Goal: Complete application form: Complete application form

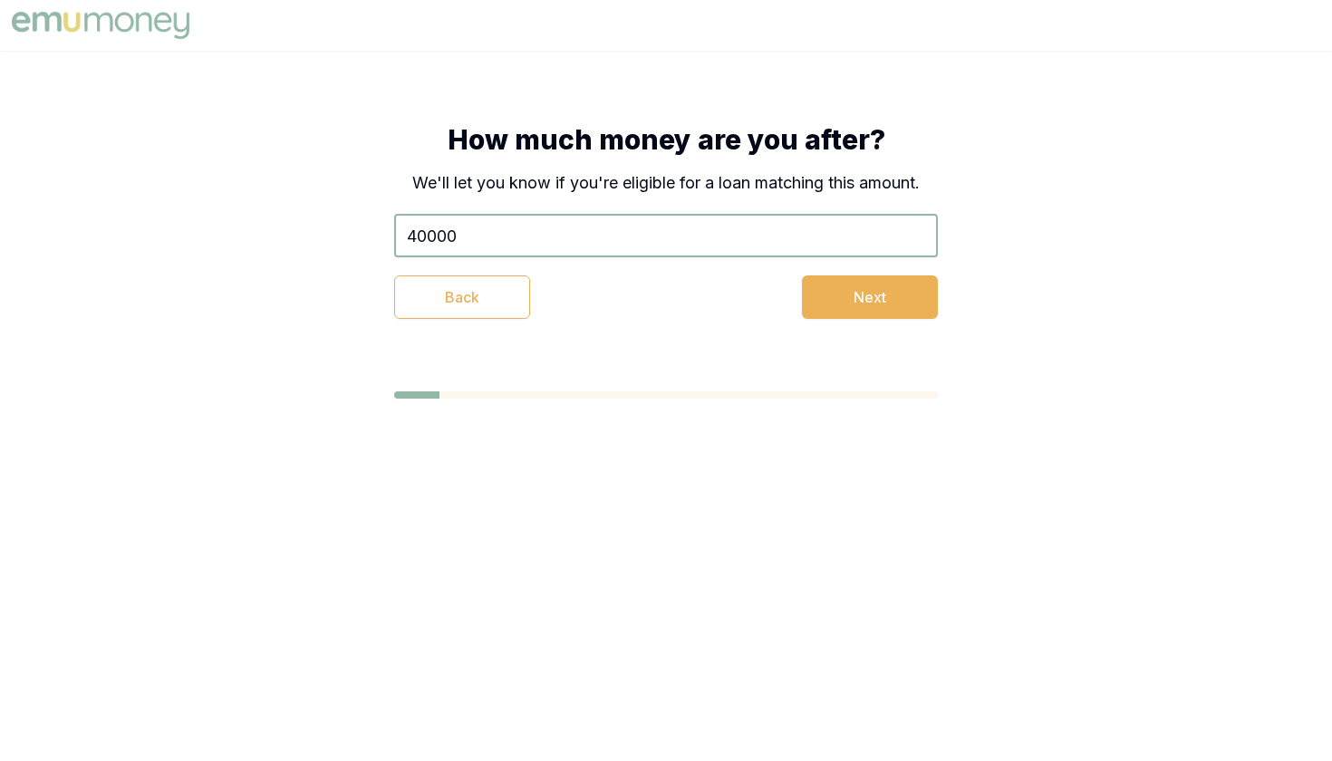
type input "$40,000"
click at [918, 306] on button "Next" at bounding box center [870, 298] width 136 height 44
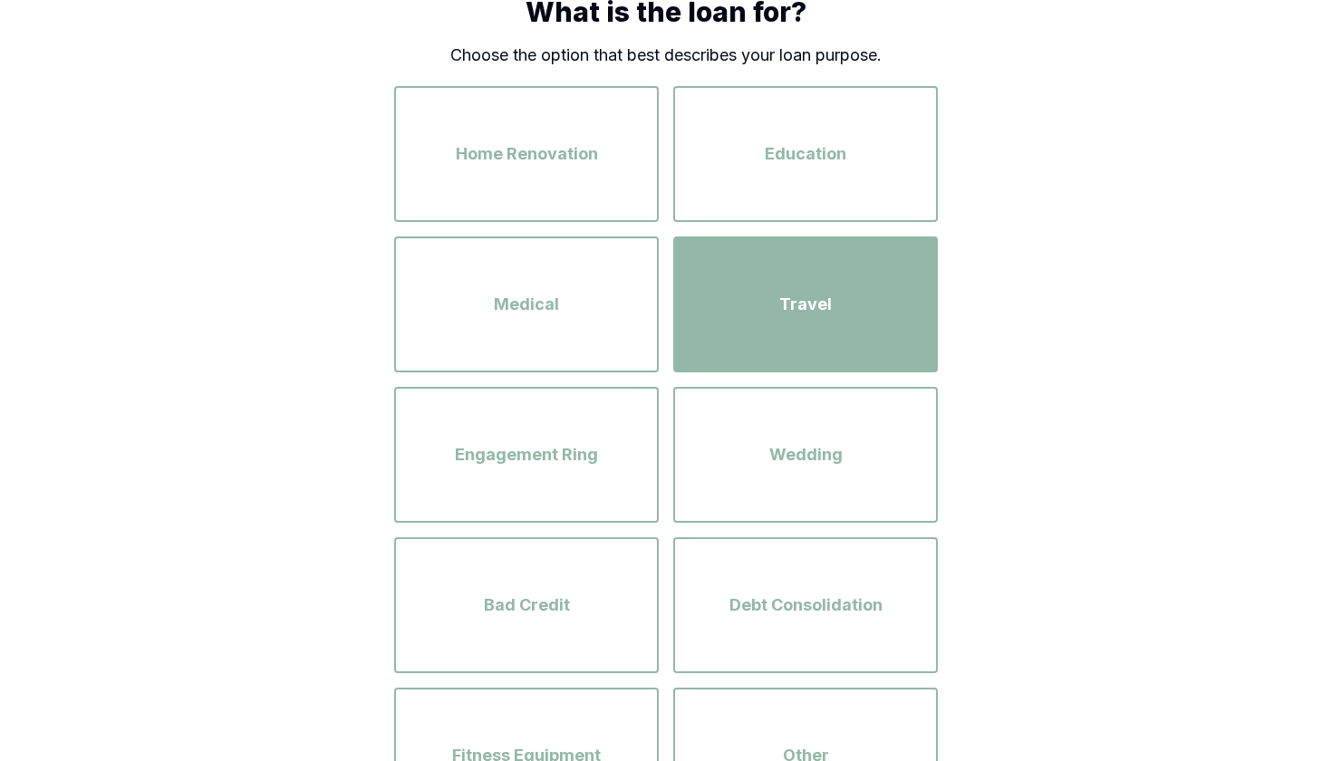
scroll to position [138, 0]
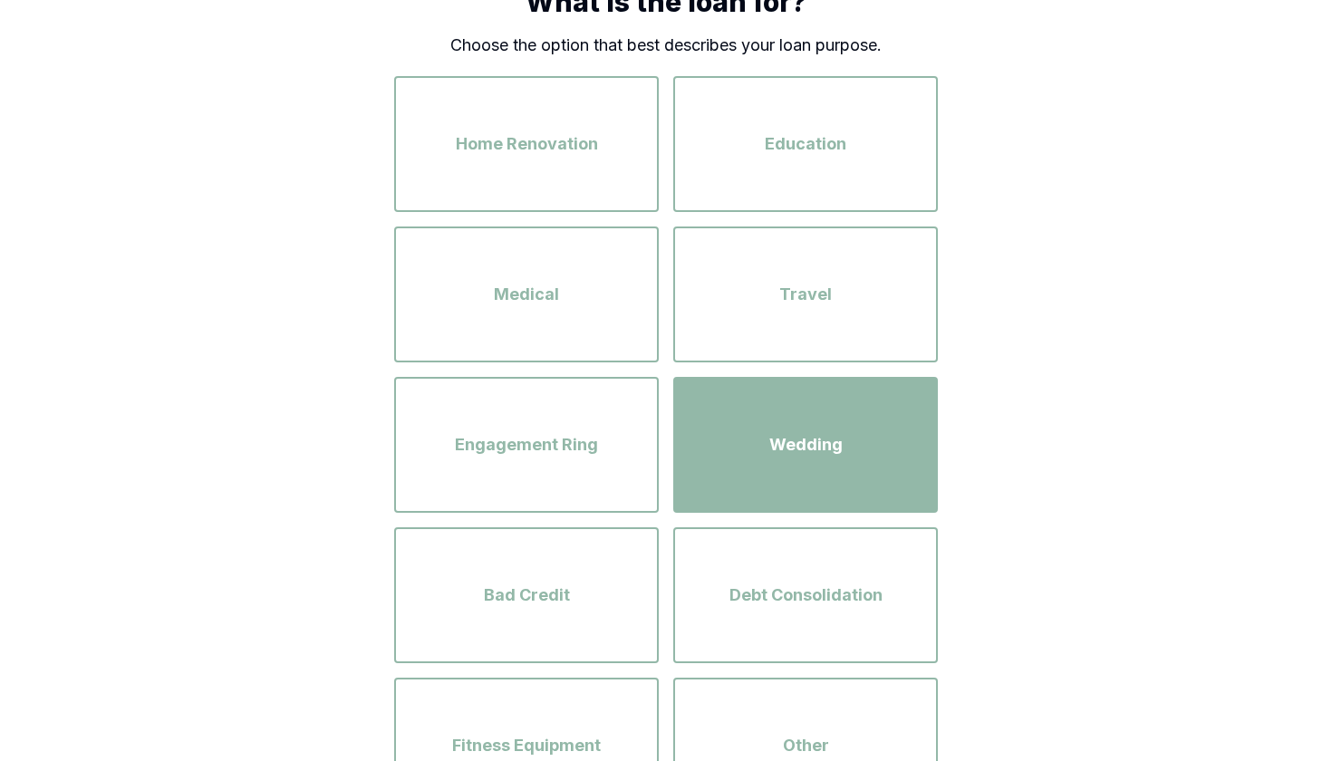
click at [803, 466] on div "Wedding" at bounding box center [806, 444] width 232 height 103
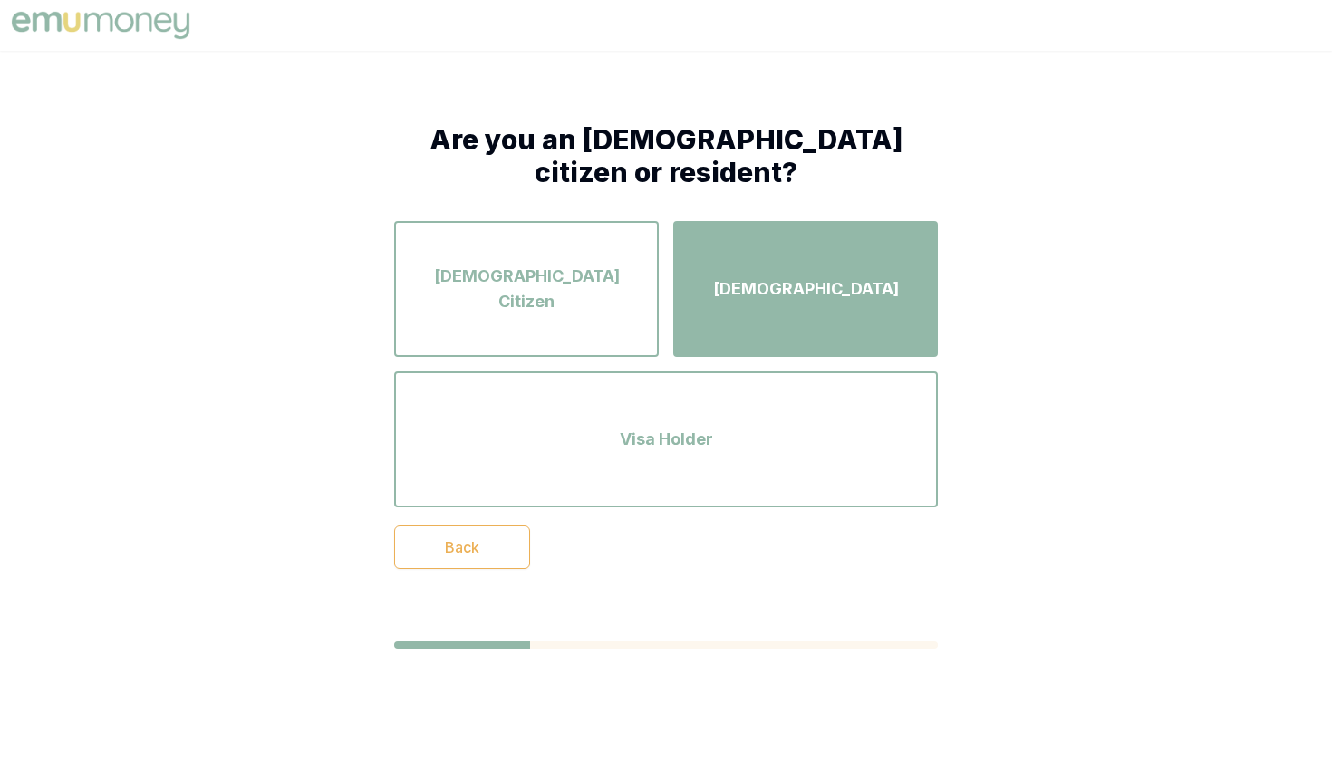
scroll to position [0, 0]
click at [820, 311] on div "[DEMOGRAPHIC_DATA]" at bounding box center [806, 288] width 232 height 103
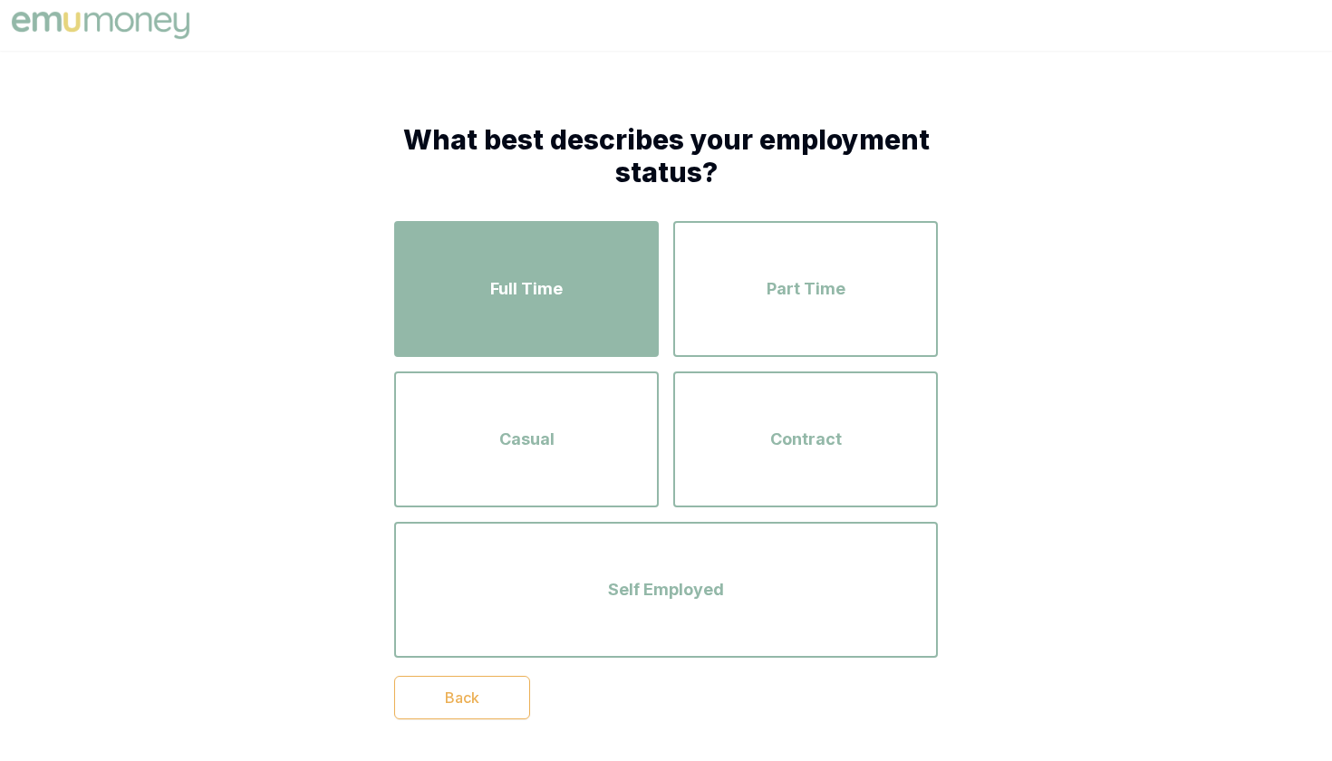
click at [562, 322] on div "Full Time" at bounding box center [527, 288] width 232 height 103
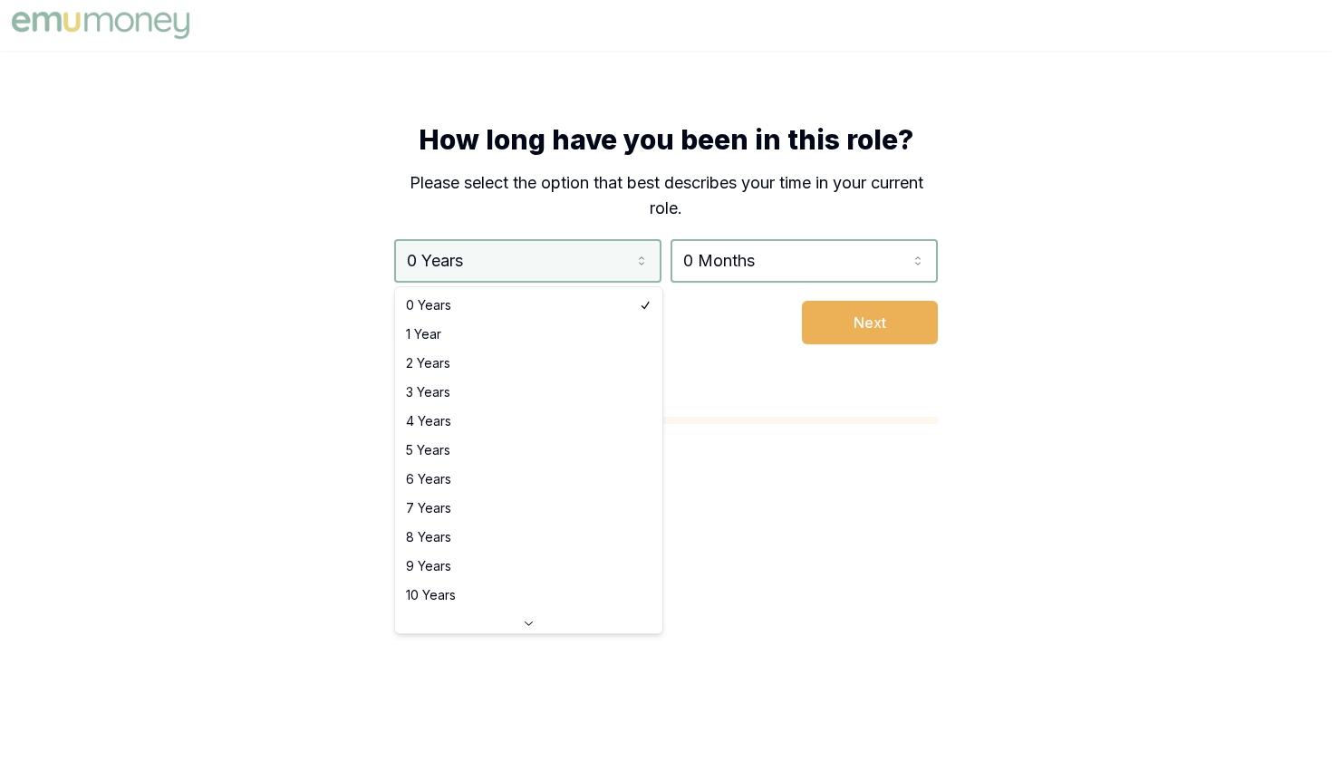
click at [574, 273] on html "How long have you been in this role? Please select the option that best describ…" at bounding box center [666, 380] width 1332 height 761
select select "1"
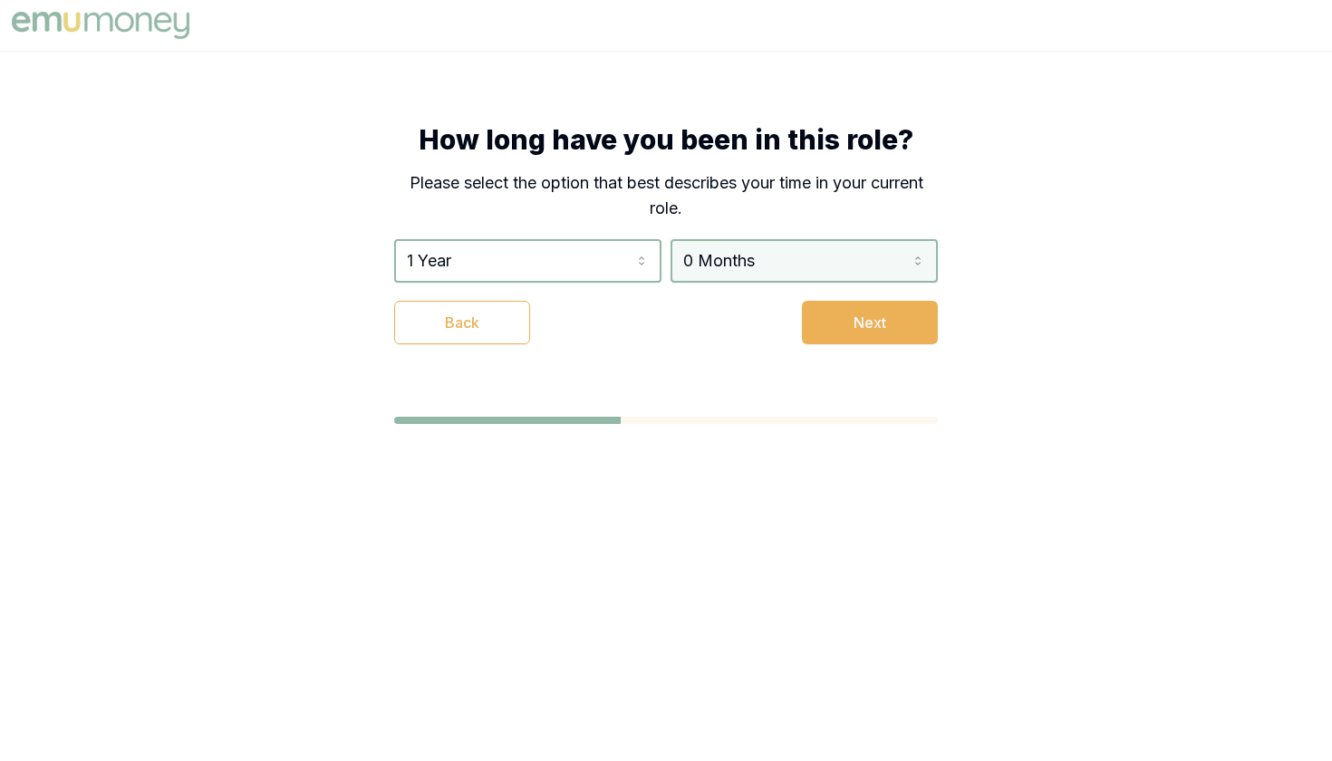
click at [702, 266] on html "How long have you been in this role? Please select the option that best describ…" at bounding box center [666, 380] width 1332 height 761
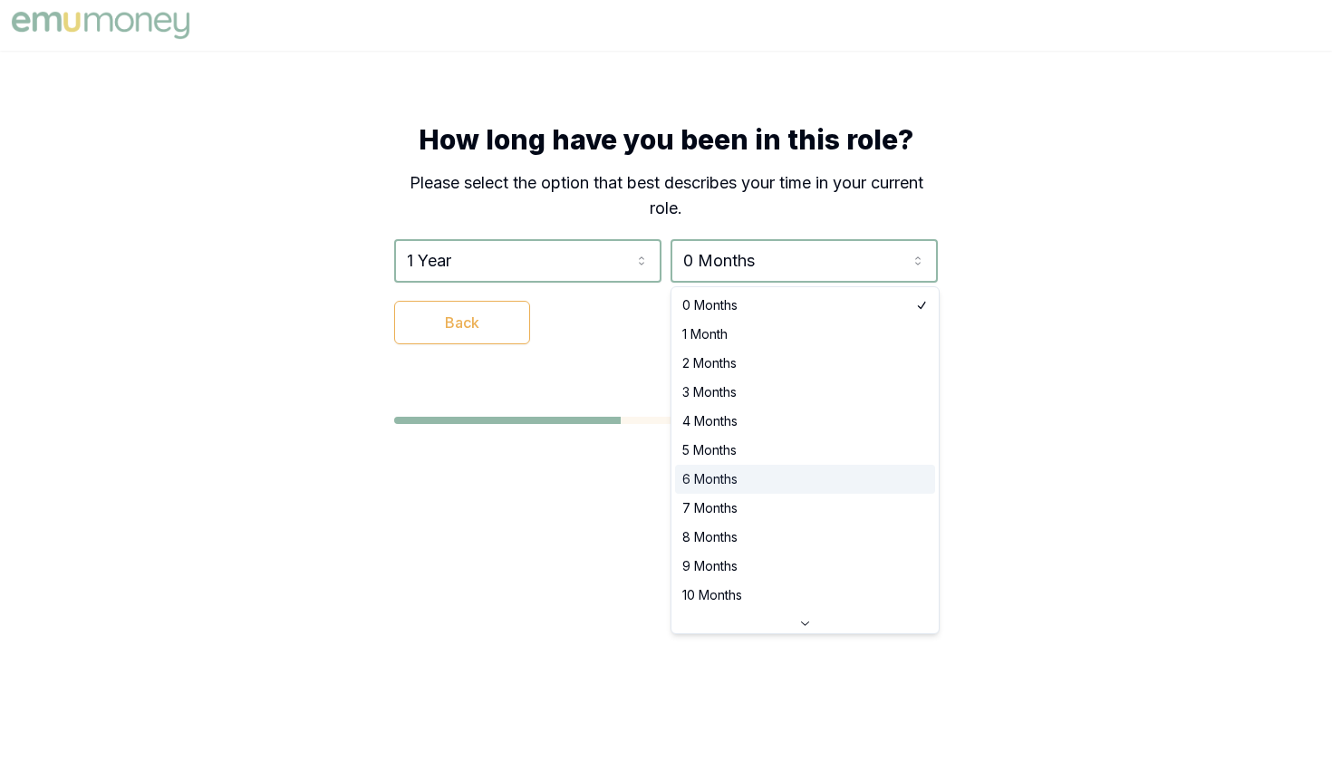
select select "6"
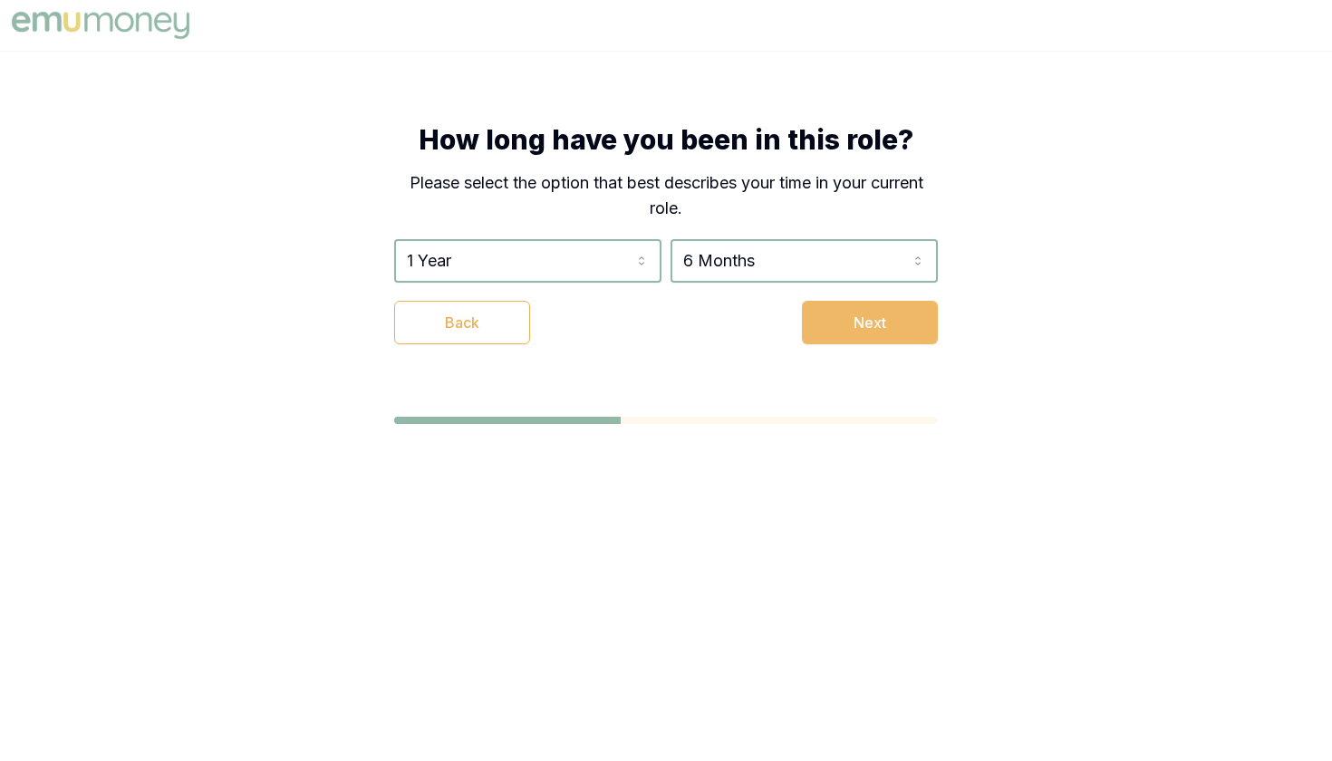
click at [818, 317] on button "Next" at bounding box center [870, 323] width 136 height 44
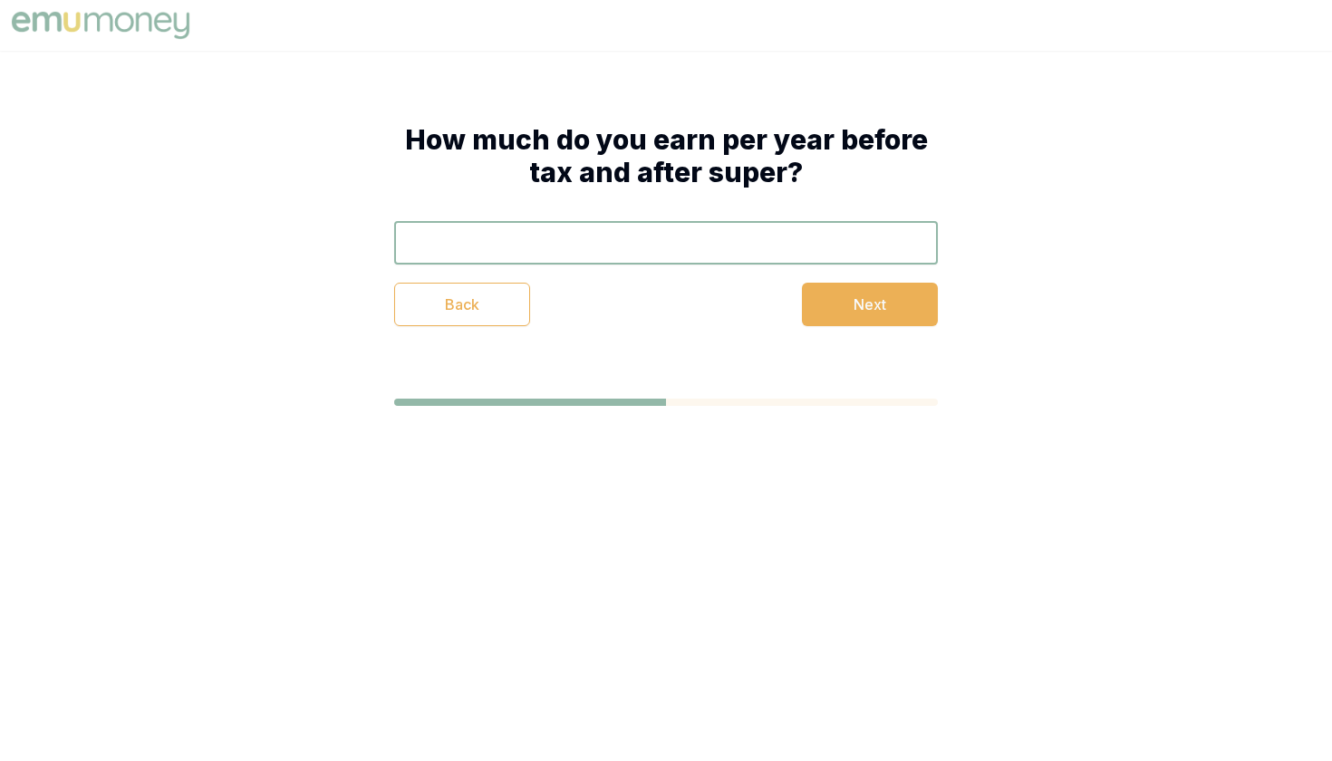
click at [723, 252] on input "text" at bounding box center [666, 243] width 544 height 44
type input "$120,000"
click at [936, 349] on div "How much do you earn per year before tax and after super? $120,000 Back Next" at bounding box center [666, 225] width 689 height 348
click at [921, 334] on div "How much do you earn per year before tax and after super? $120,000 Back Next" at bounding box center [666, 225] width 689 height 348
click at [901, 323] on button "Next" at bounding box center [870, 305] width 136 height 44
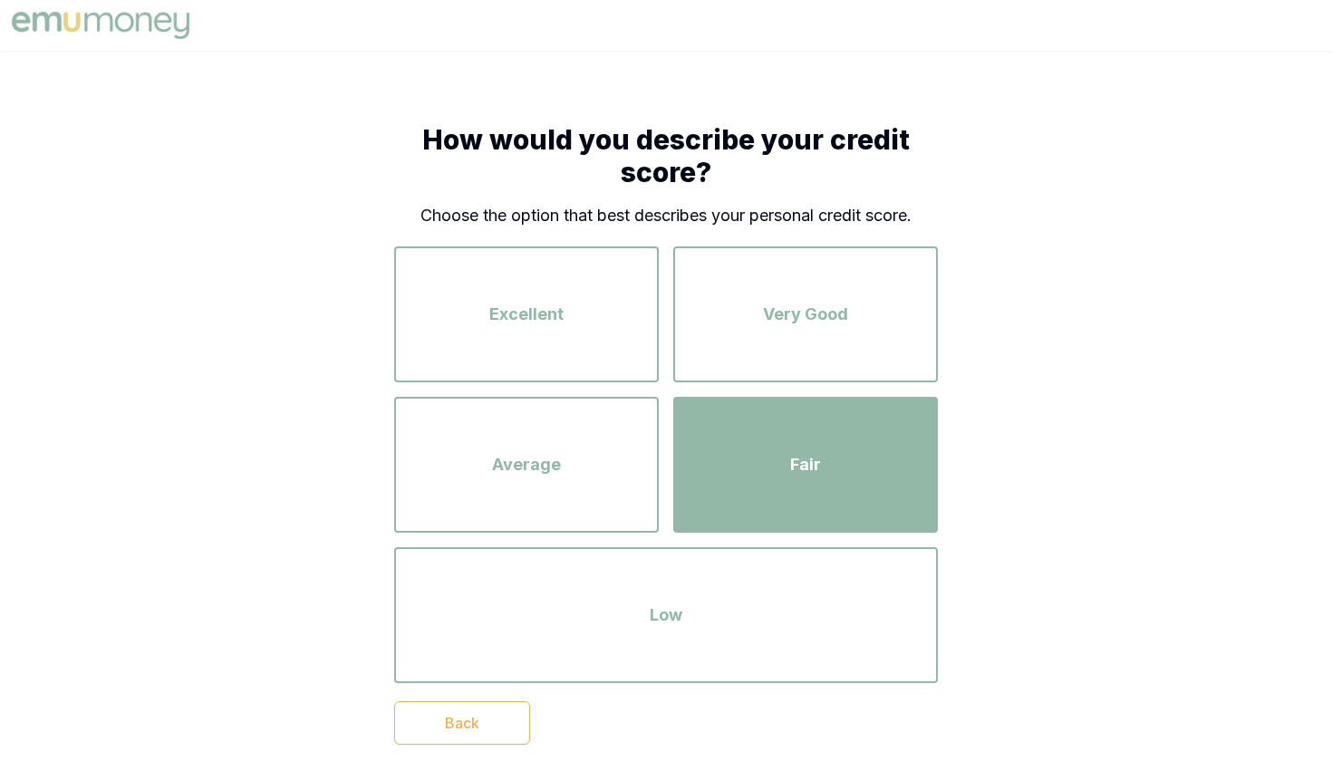
click at [762, 403] on button "Fair" at bounding box center [805, 465] width 265 height 136
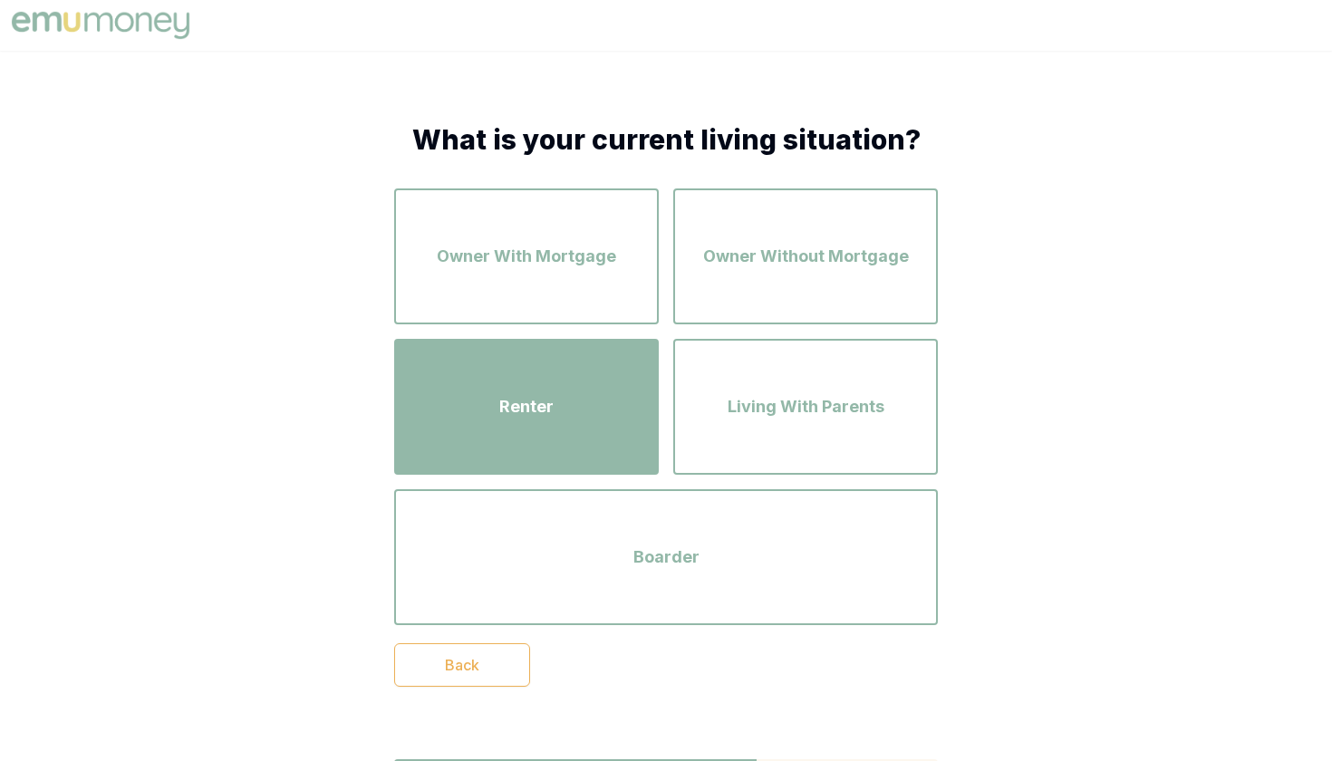
click at [569, 431] on div "Renter" at bounding box center [527, 406] width 232 height 103
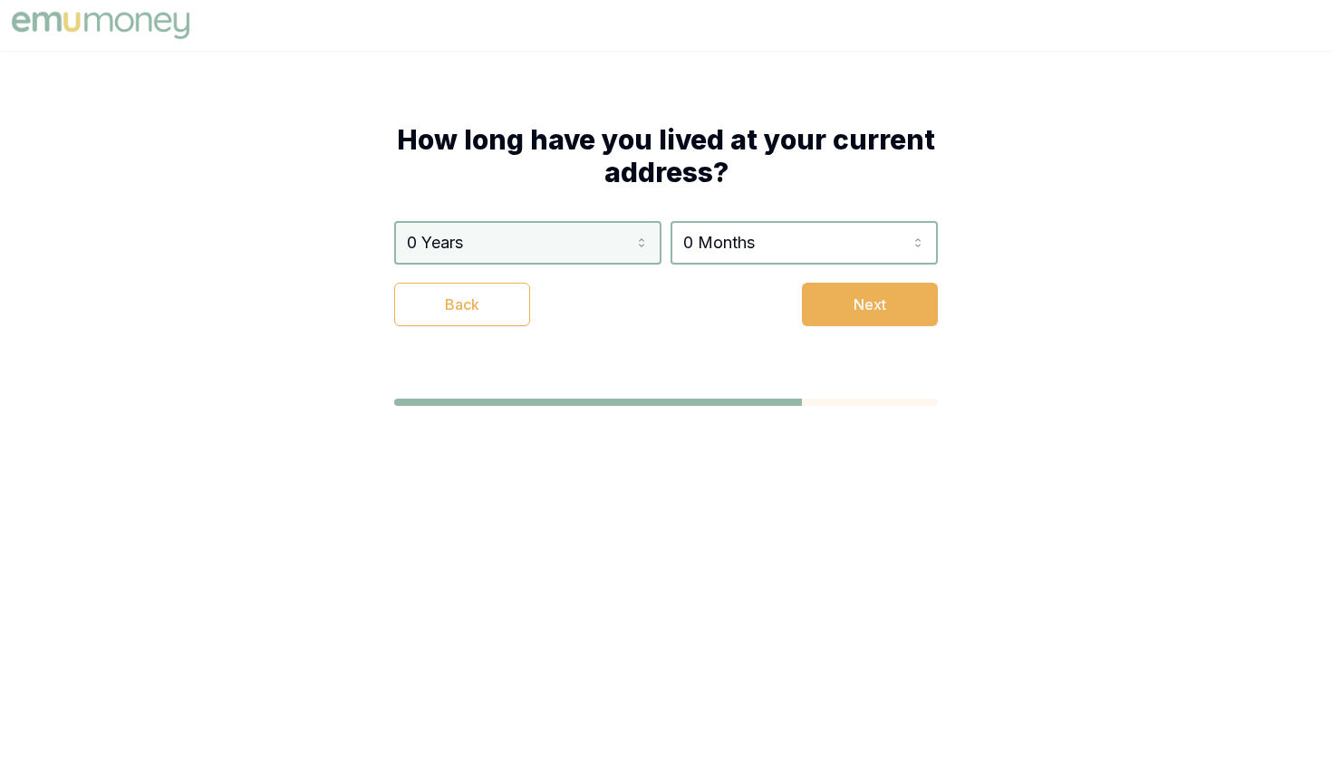
click at [521, 241] on html "How long have you lived at your current address? 0 Years 0 Years 1 Year 2 Years…" at bounding box center [666, 380] width 1332 height 761
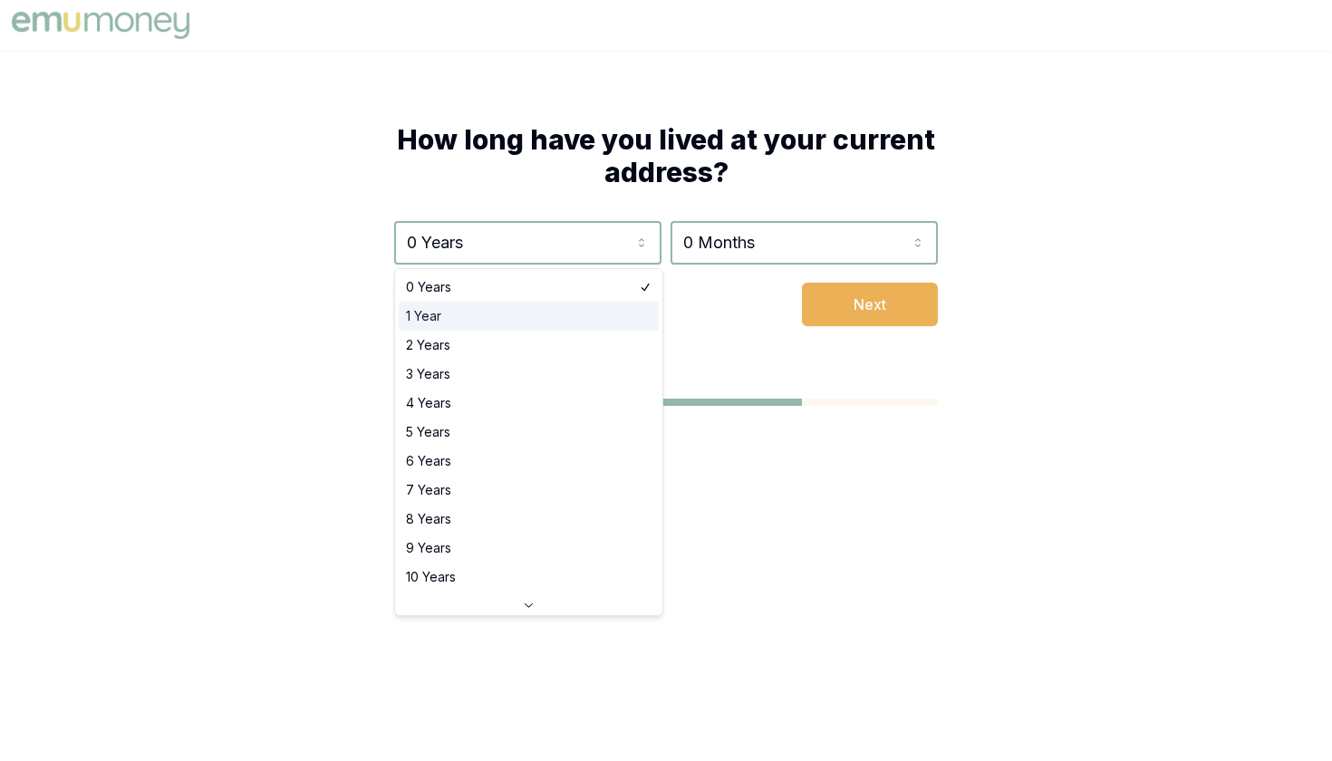
select select "1"
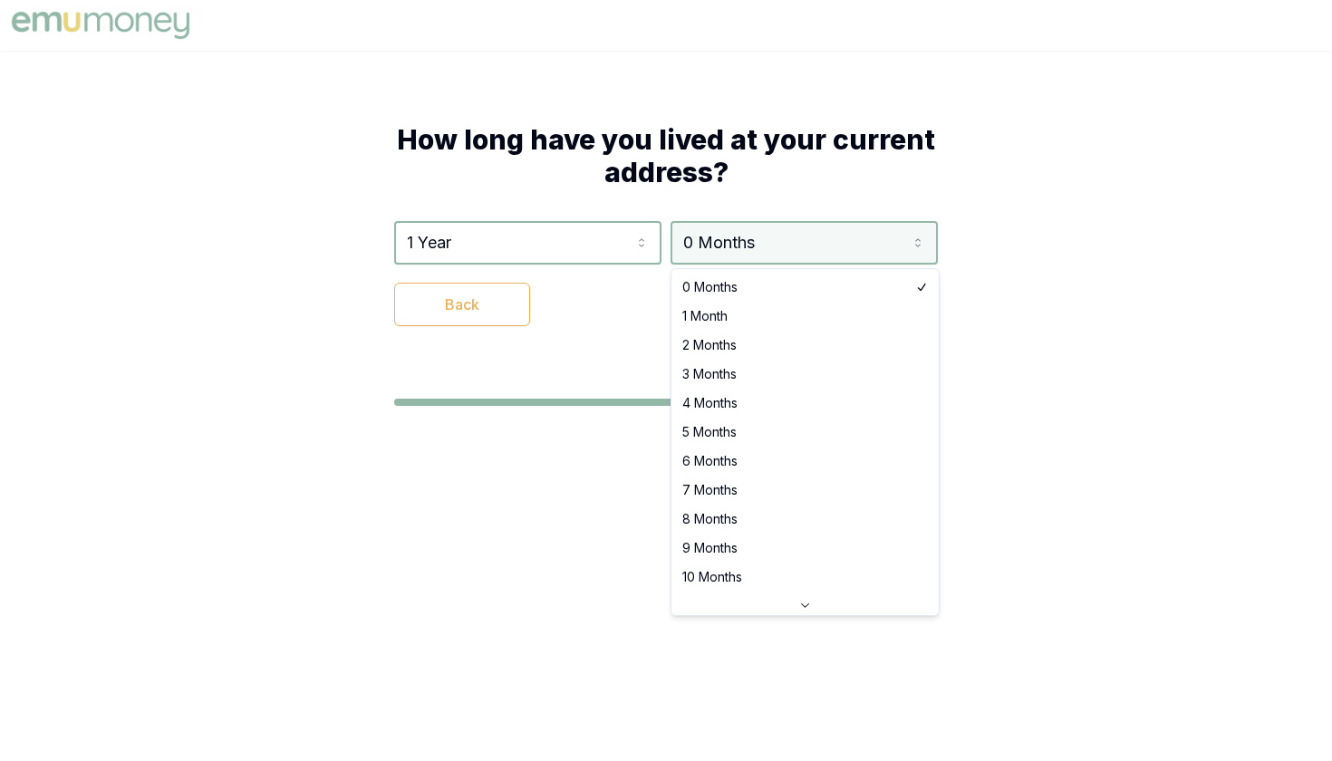
click at [728, 238] on html "How long have you lived at your current address? 1 Year 0 Years 1 Year 2 Years …" at bounding box center [666, 380] width 1332 height 761
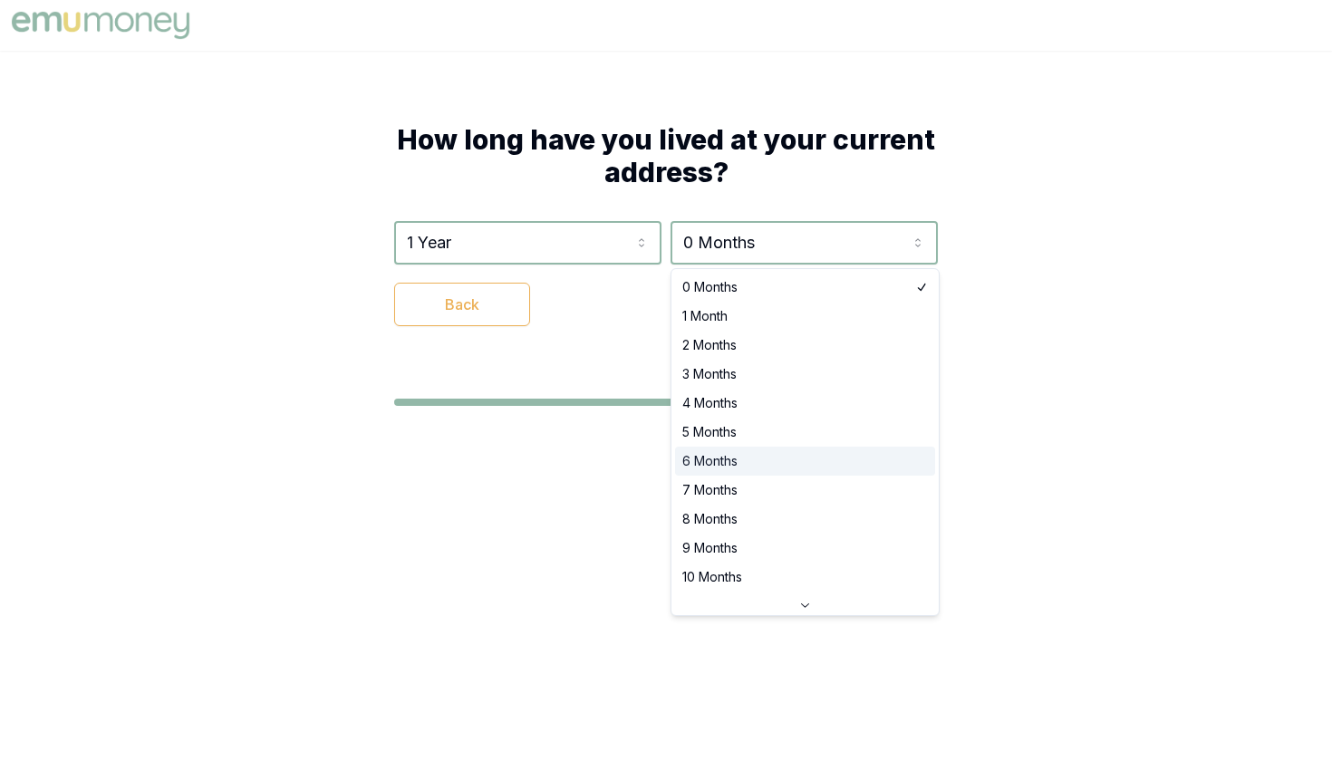
select select "6"
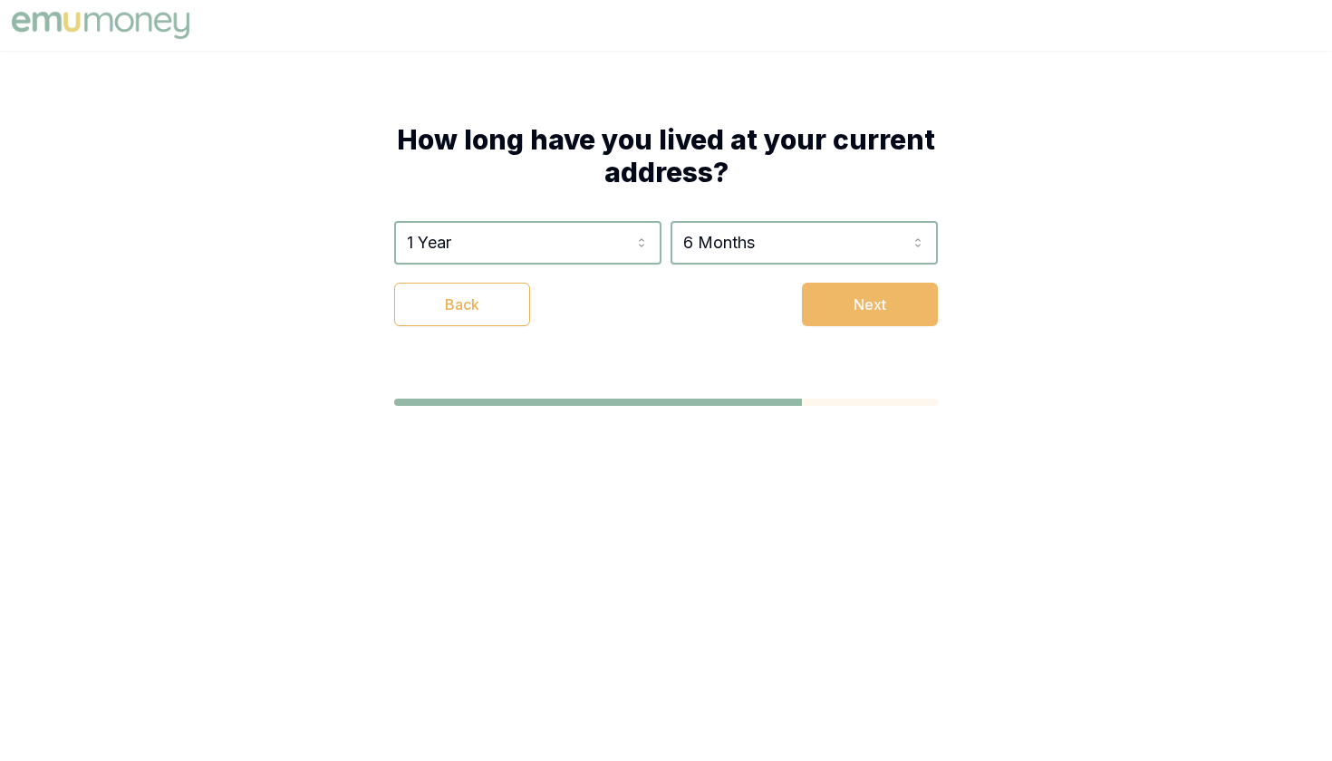
click at [825, 294] on button "Next" at bounding box center [870, 305] width 136 height 44
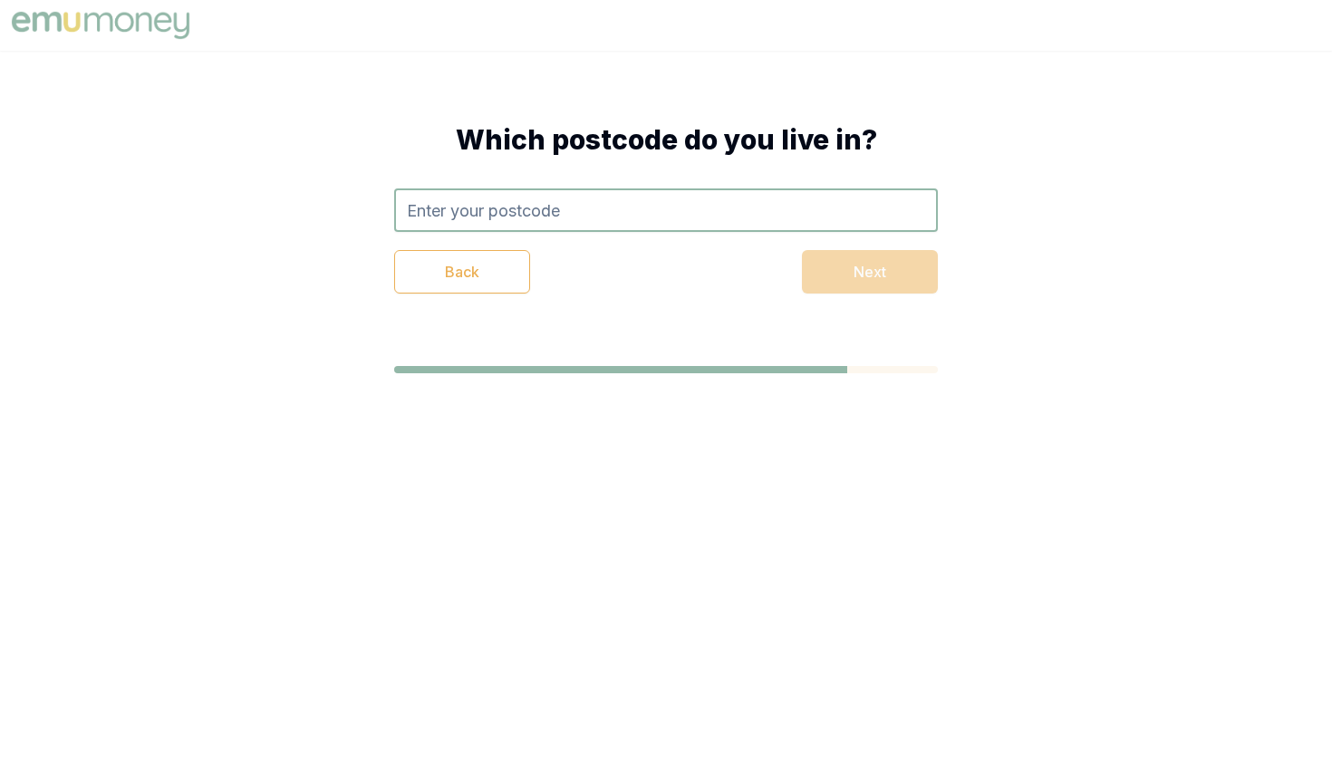
click at [647, 227] on input "text" at bounding box center [666, 211] width 544 height 44
click at [598, 247] on div "0870 Back Next" at bounding box center [666, 241] width 544 height 105
click at [848, 254] on div "Back Next" at bounding box center [666, 272] width 544 height 44
click at [826, 281] on div "Back Next" at bounding box center [666, 272] width 544 height 44
click at [765, 207] on input "0870" at bounding box center [666, 211] width 544 height 44
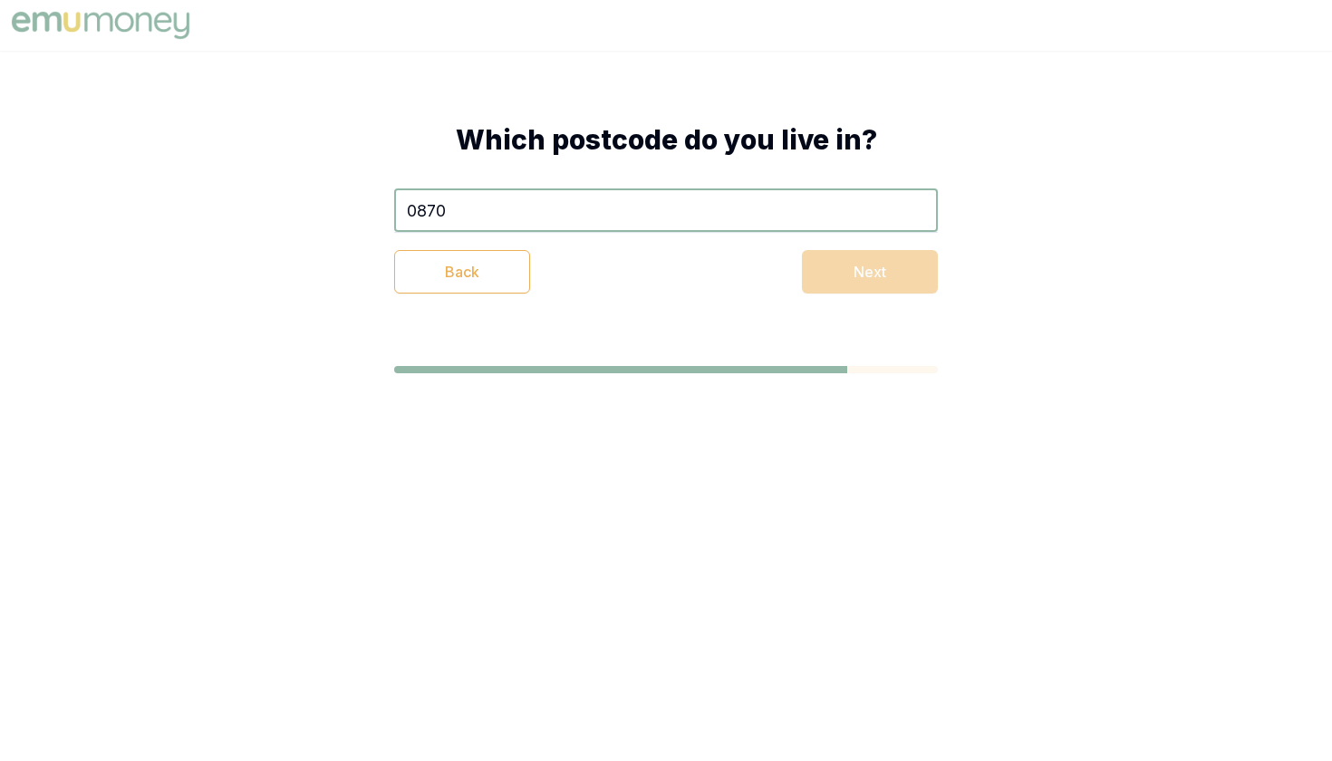
click at [744, 308] on div "Which postcode do you live in? 0870 Back Next" at bounding box center [666, 208] width 689 height 315
click at [469, 215] on input "0870" at bounding box center [666, 211] width 544 height 44
click at [425, 213] on input "0870" at bounding box center [666, 211] width 544 height 44
click at [413, 213] on input "0870" at bounding box center [666, 211] width 544 height 44
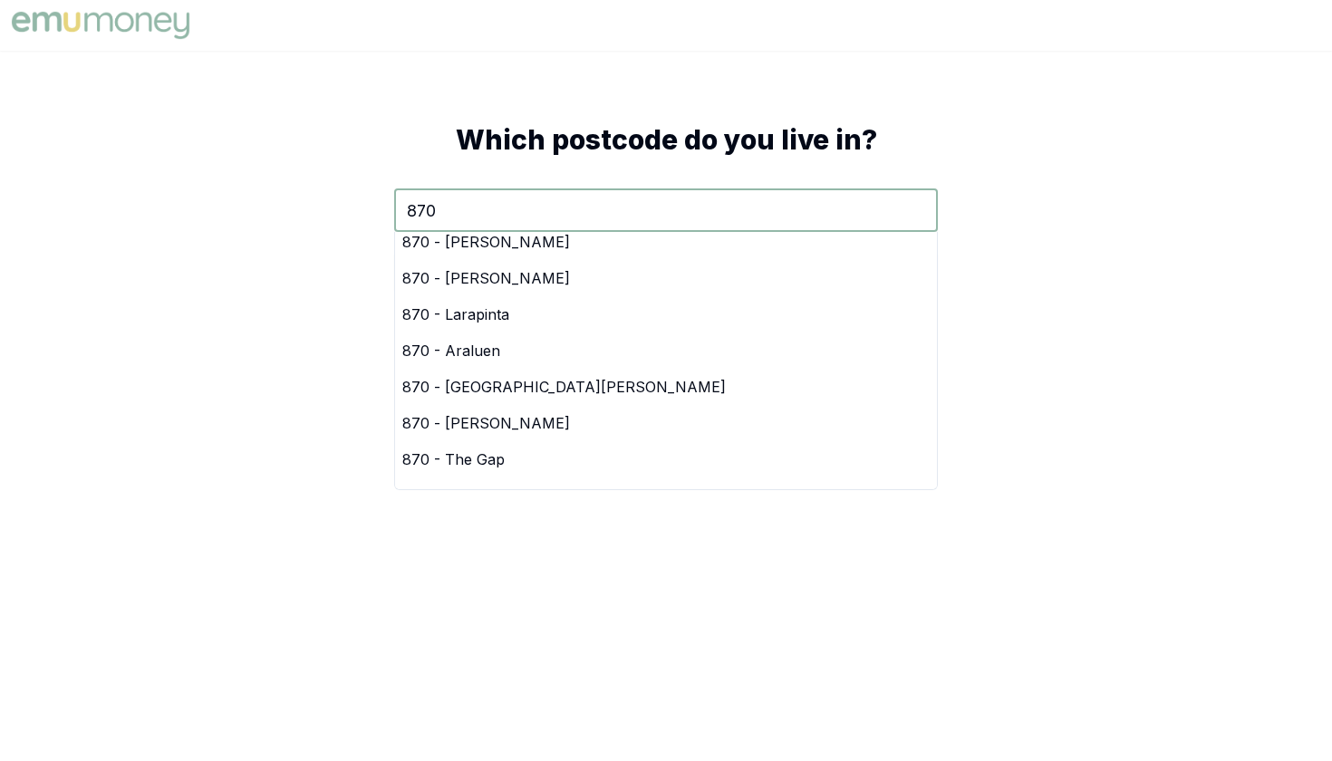
scroll to position [316, 0]
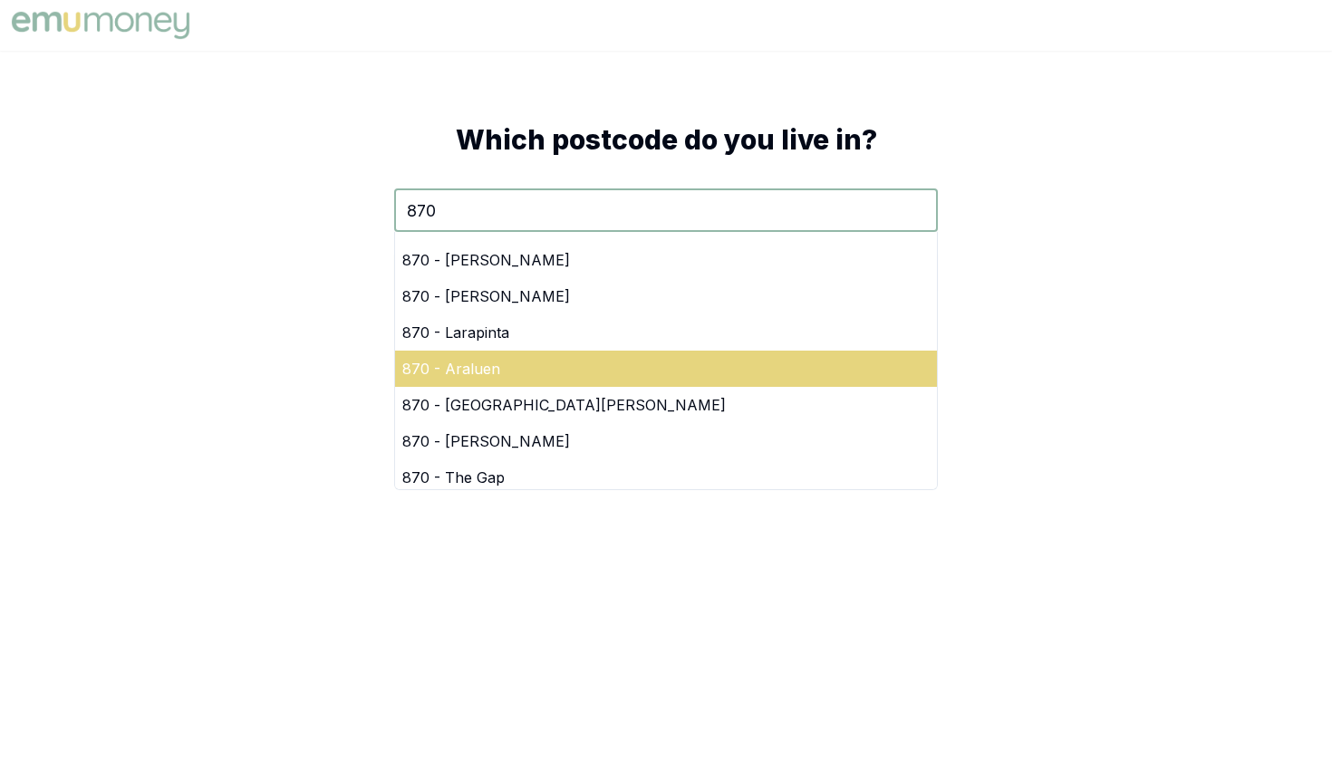
type input "870"
click at [471, 383] on div "870 - Araluen" at bounding box center [666, 369] width 542 height 36
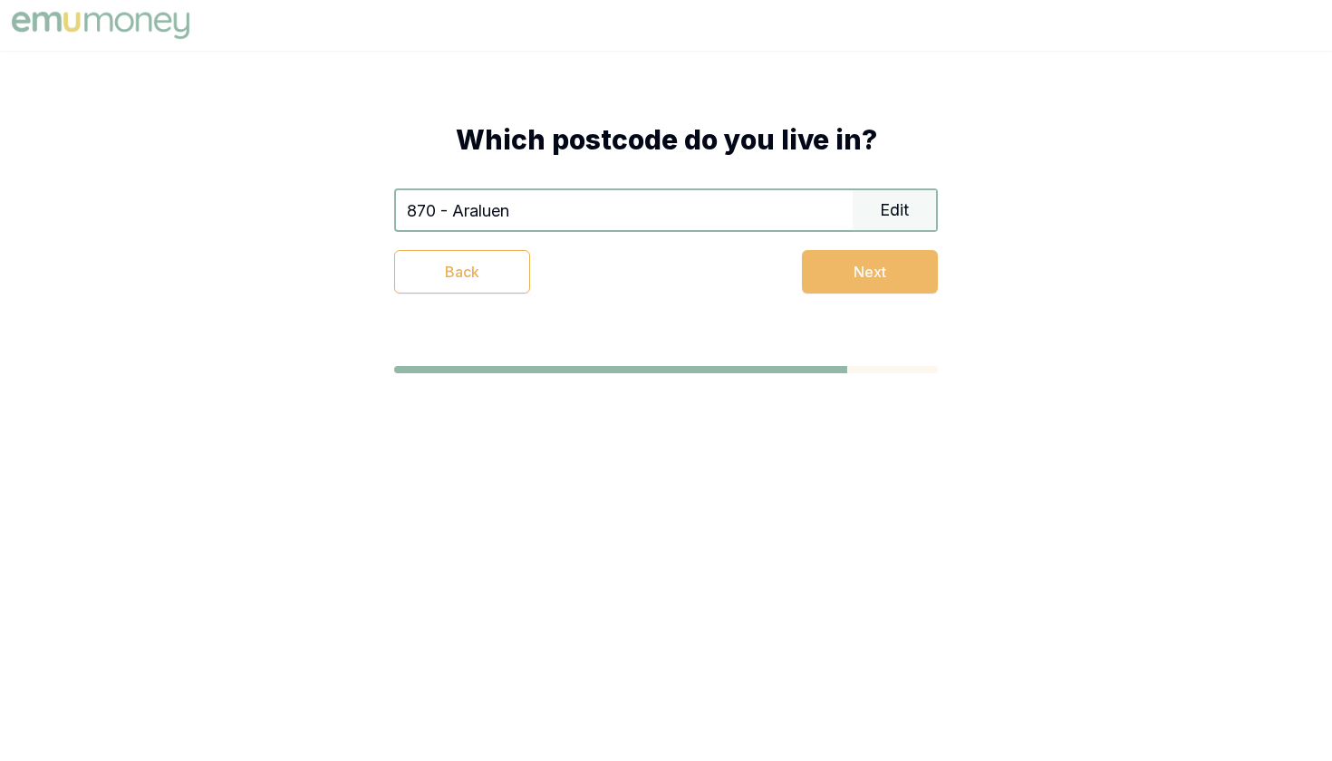
click at [887, 283] on button "Next" at bounding box center [870, 272] width 136 height 44
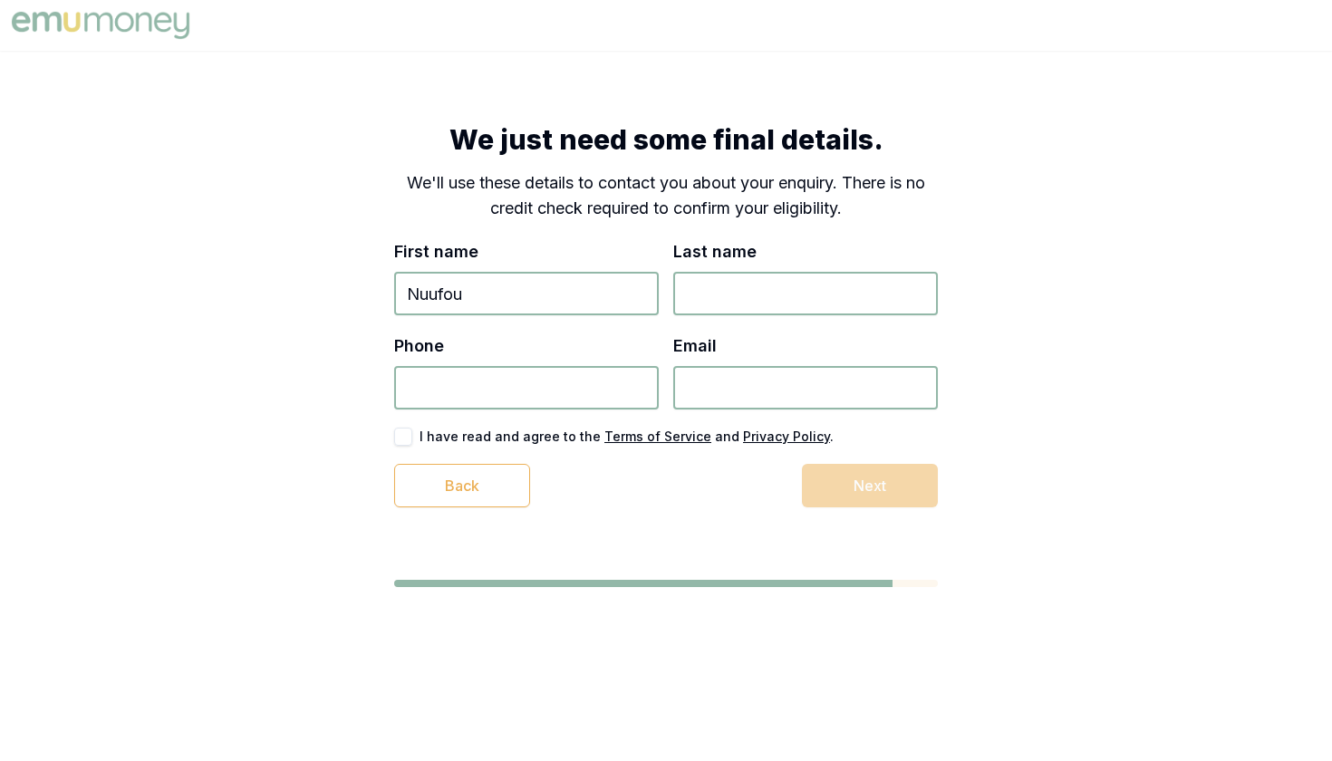
type input "Nuufou"
type input "Sauiluma"
type input "0"
type input "0447 302 714"
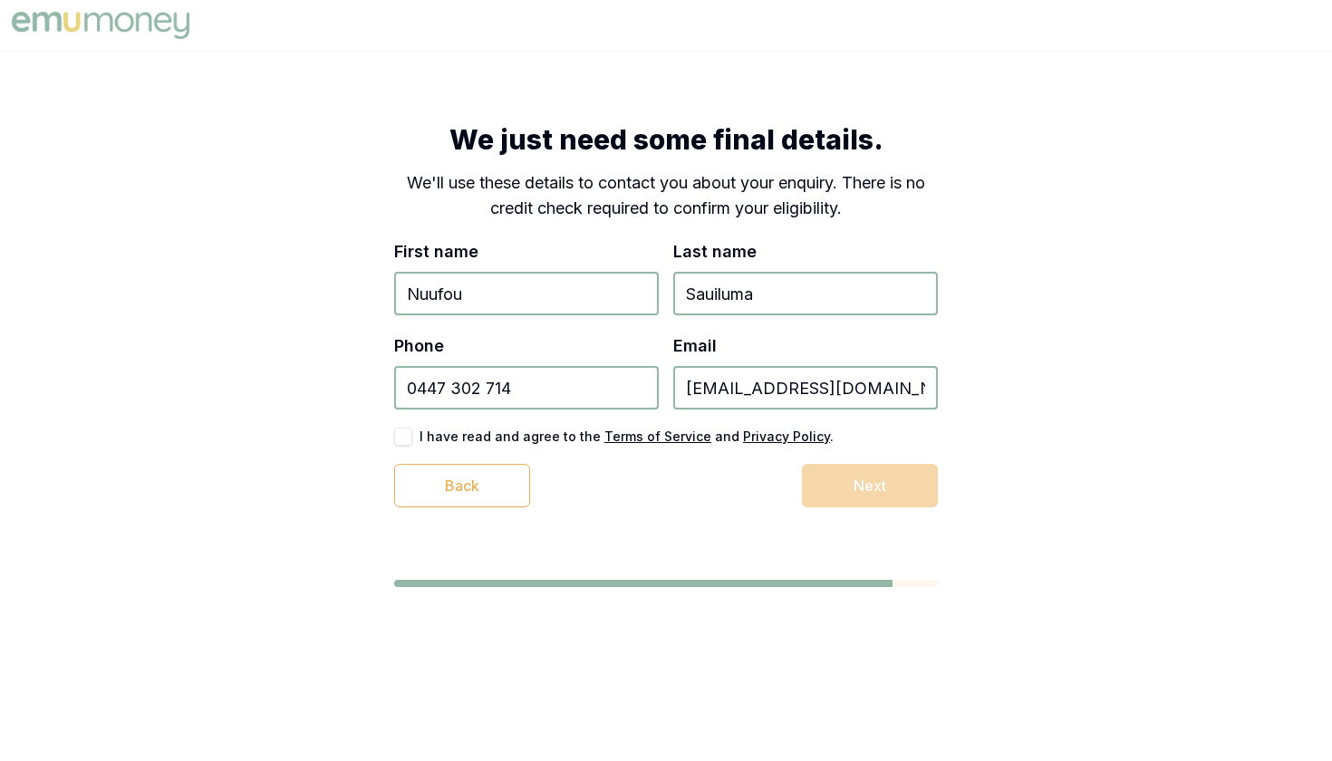
type input "[EMAIL_ADDRESS][DOMAIN_NAME]"
click at [420, 445] on div "I have read and agree to the Terms of Service and Privacy Policy ." at bounding box center [666, 437] width 544 height 18
click at [397, 442] on button "button" at bounding box center [403, 437] width 18 height 18
click at [845, 482] on button "Next" at bounding box center [870, 486] width 136 height 44
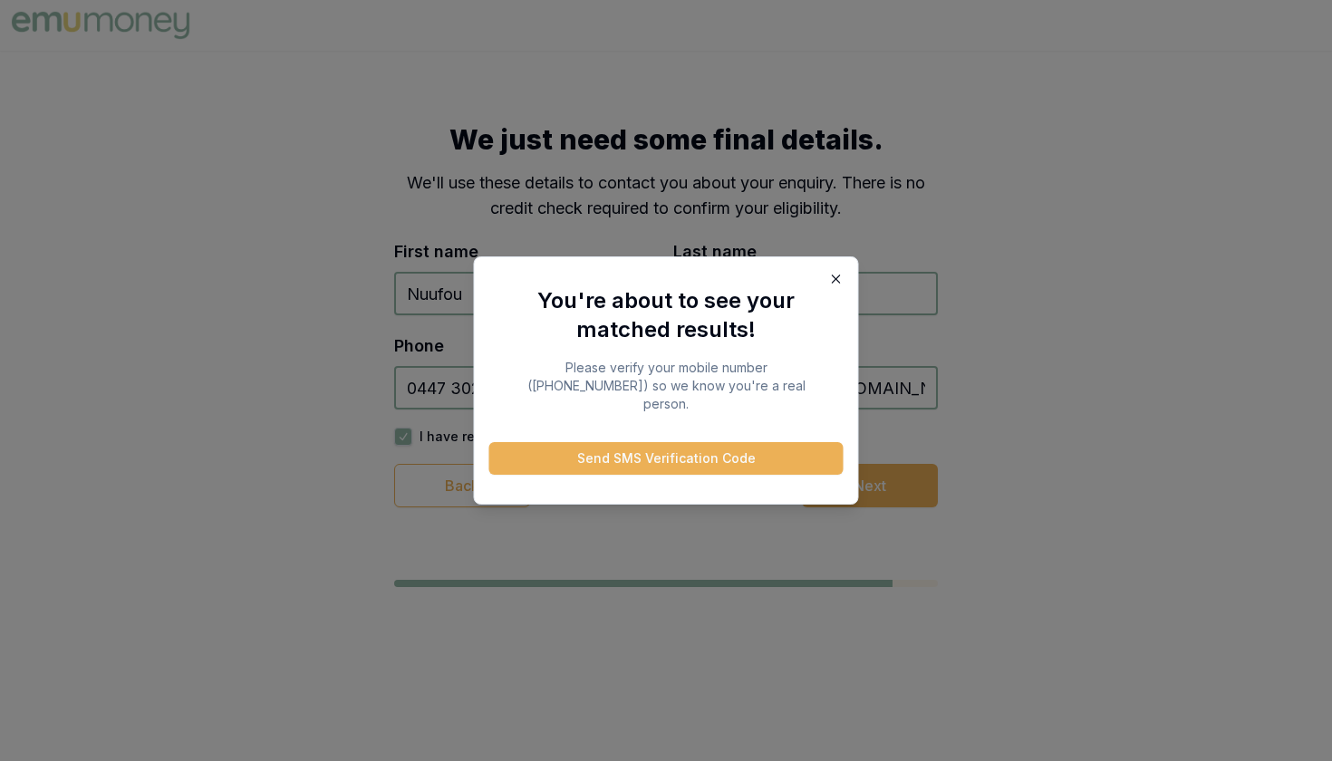
click at [840, 284] on icon "button" at bounding box center [836, 279] width 15 height 15
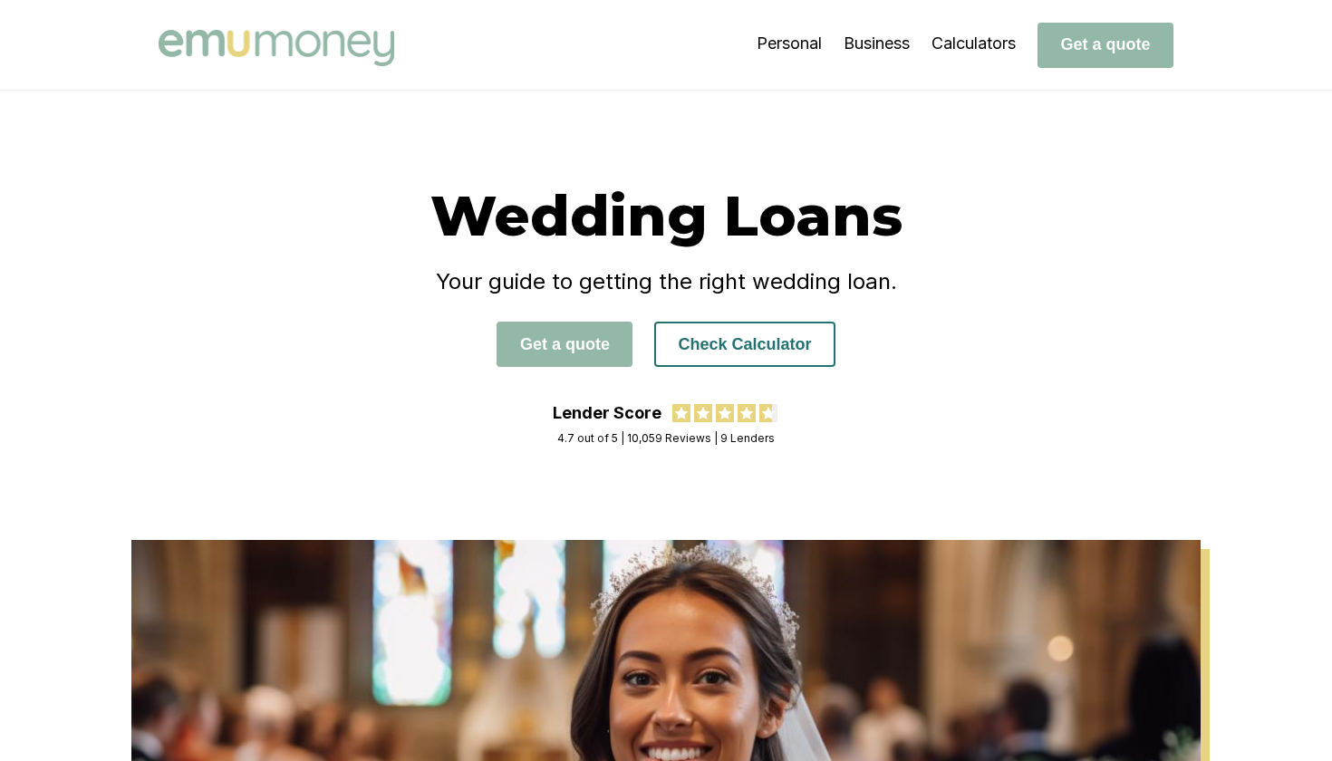
click at [750, 345] on button "Check Calculator" at bounding box center [744, 344] width 180 height 45
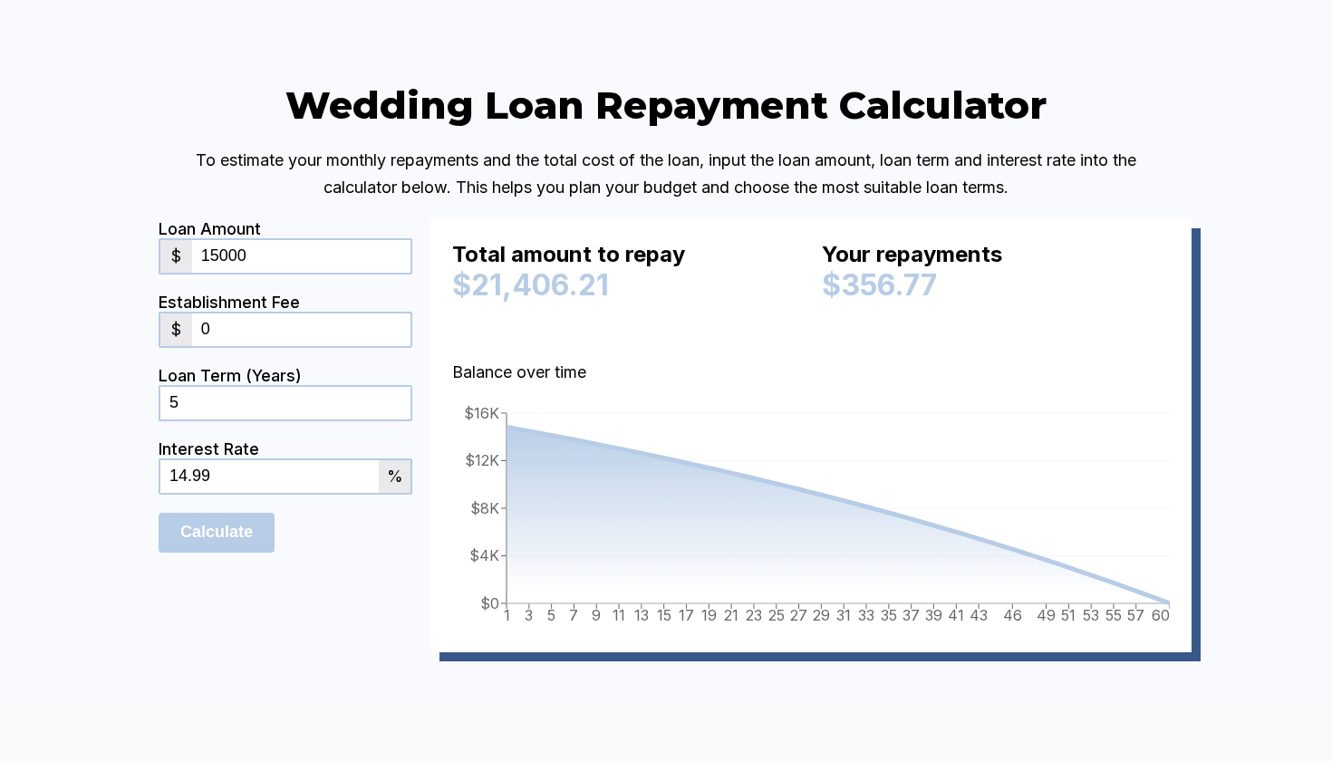
click at [216, 273] on input "15000" at bounding box center [301, 256] width 218 height 33
click at [214, 273] on input "15000" at bounding box center [301, 256] width 218 height 33
type input "40000"
click at [257, 346] on input "0" at bounding box center [301, 330] width 218 height 33
click at [261, 440] on div "Loan Term (Years) 5" at bounding box center [286, 402] width 254 height 73
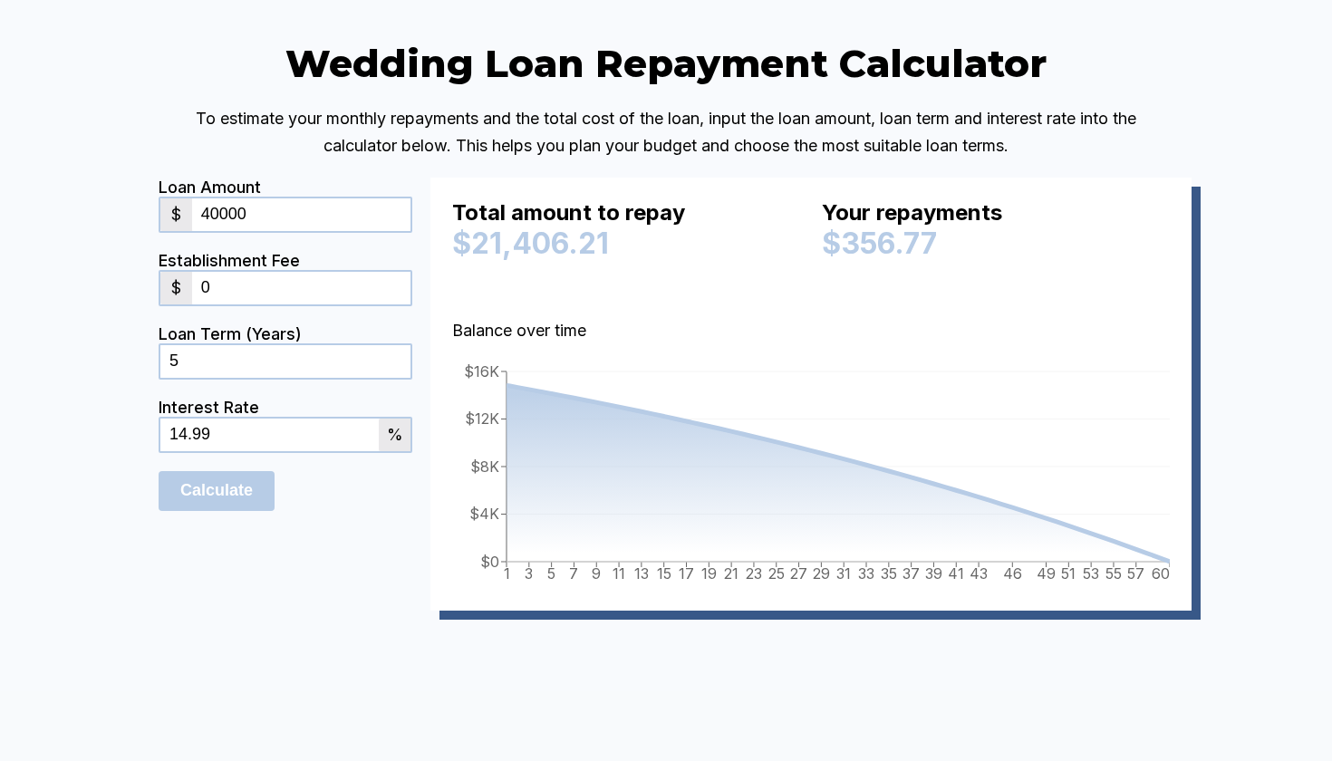
scroll to position [4037, 0]
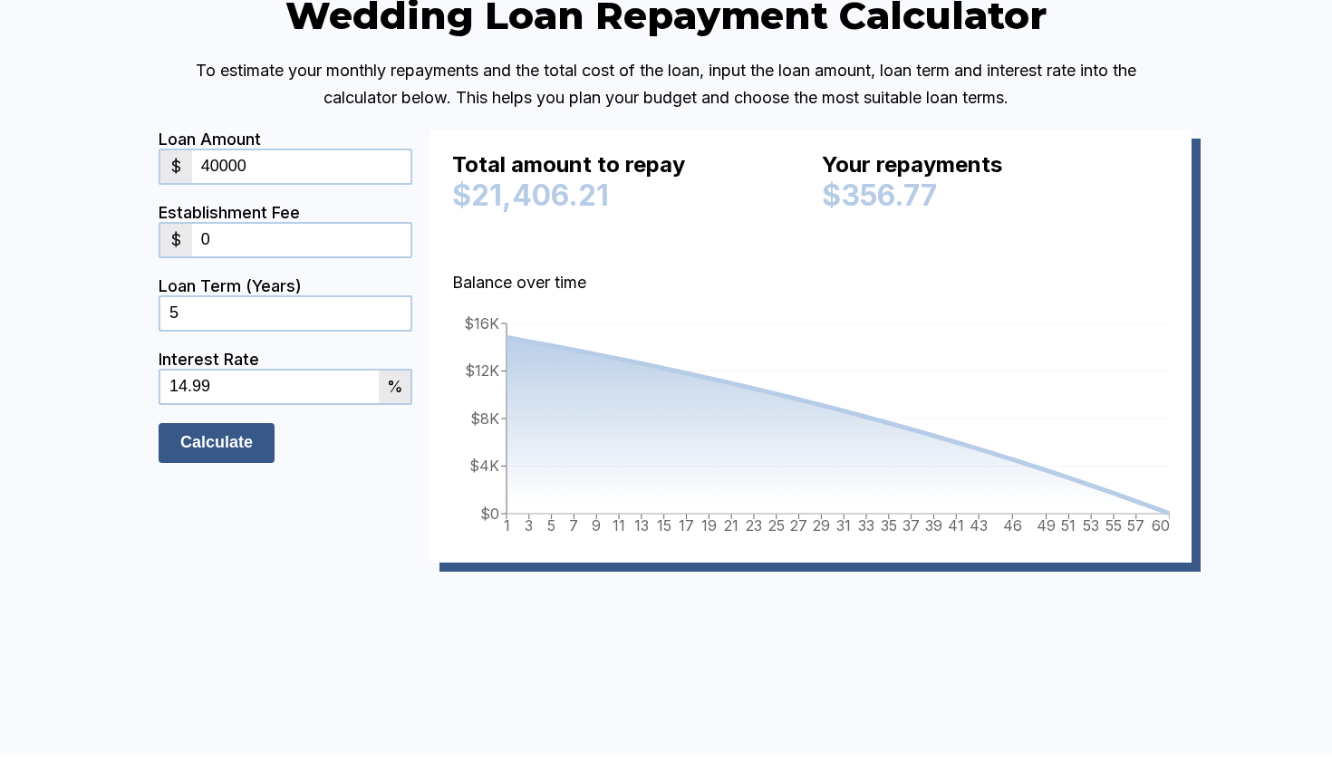
click at [218, 463] on input "Calculate" at bounding box center [217, 443] width 116 height 40
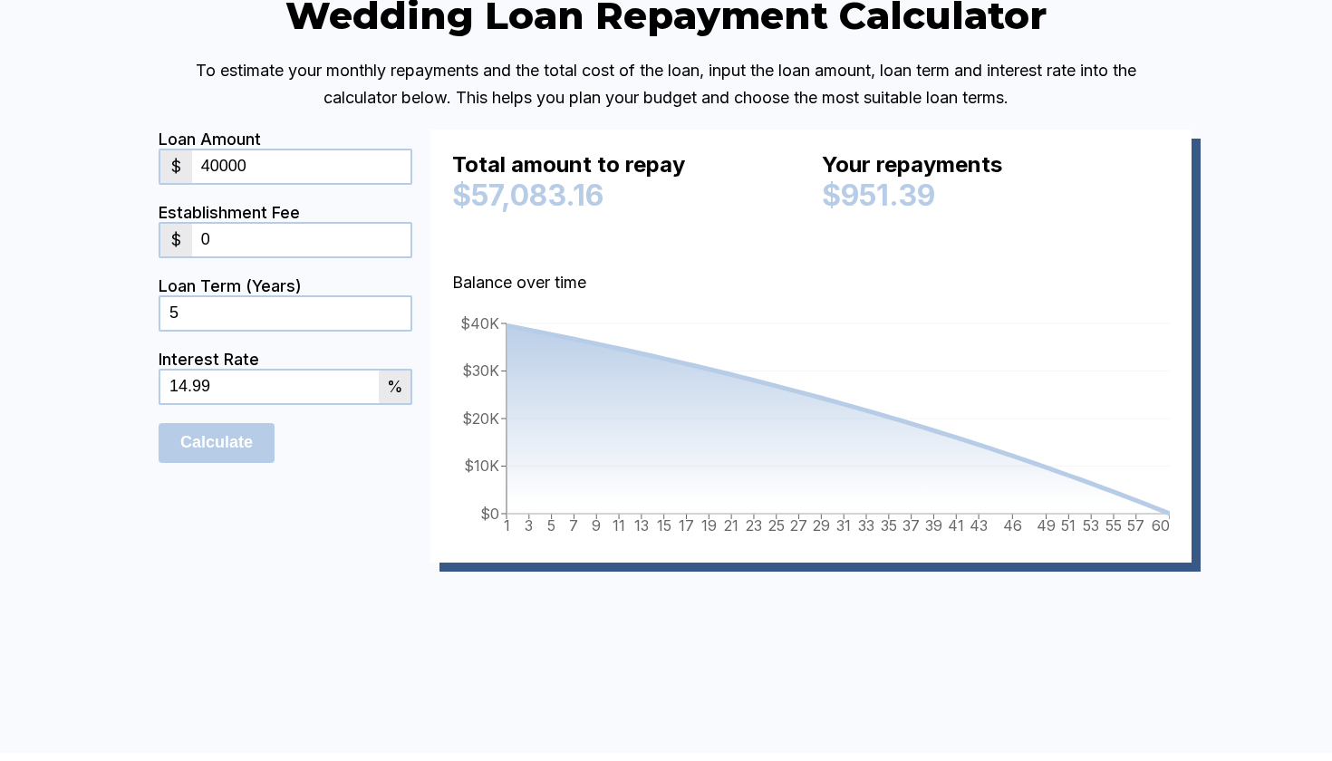
click at [290, 256] on input "0" at bounding box center [301, 240] width 218 height 33
click at [428, 554] on div "Loan Amount $ 40000 Establishment Fee $ 0 Loan Term (Years) 5 Interest Rate 14.…" at bounding box center [666, 355] width 1015 height 451
click at [825, 242] on div "Total amount to repay $57,083.16 Your repayments $951.39" at bounding box center [811, 196] width 718 height 91
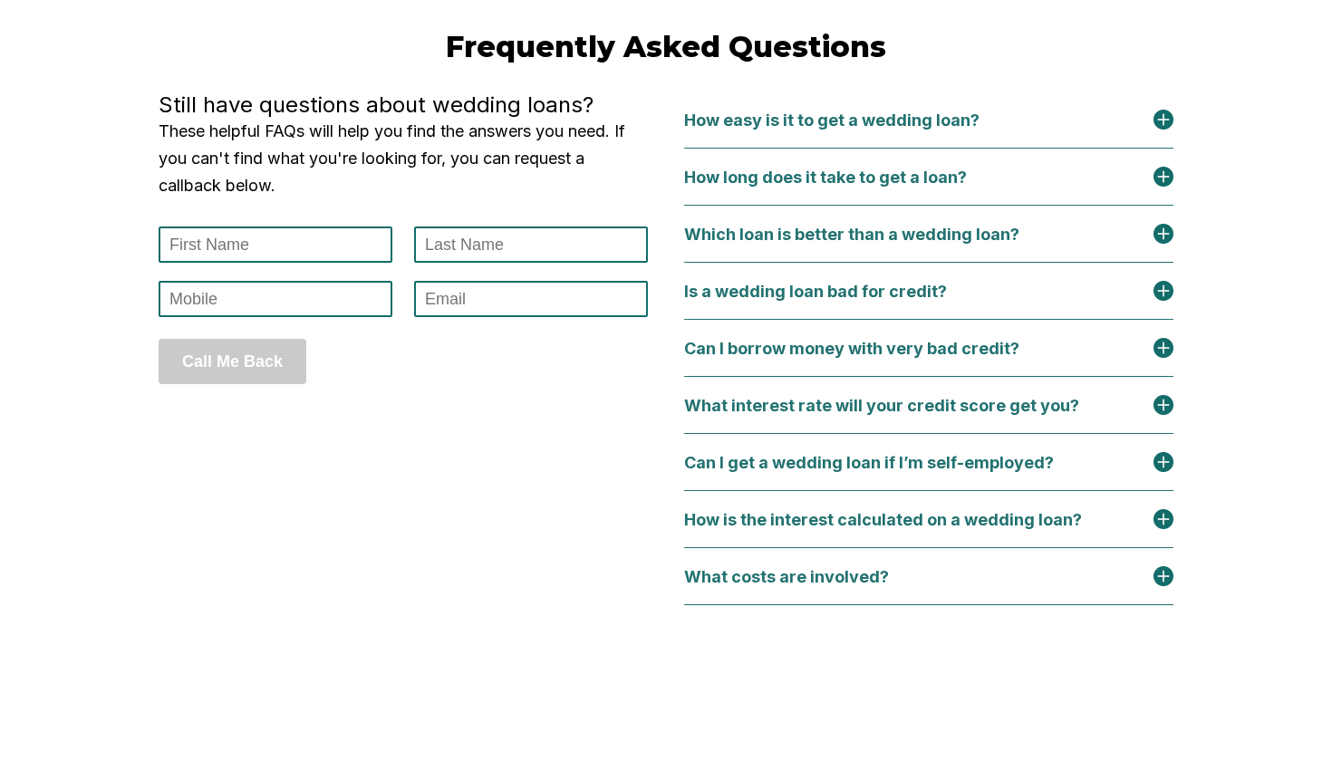
scroll to position [7502, 0]
click at [1172, 187] on img at bounding box center [1164, 177] width 20 height 20
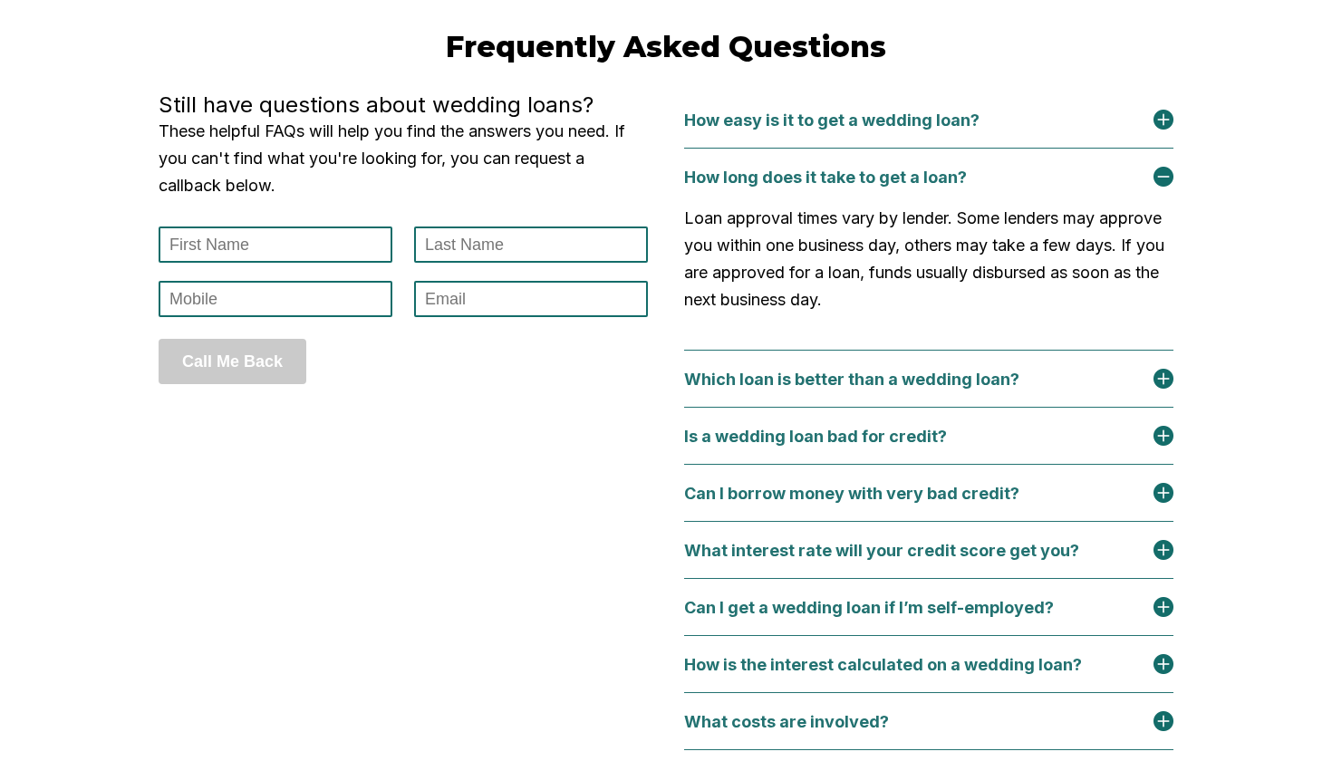
click at [1162, 130] on img at bounding box center [1164, 120] width 20 height 20
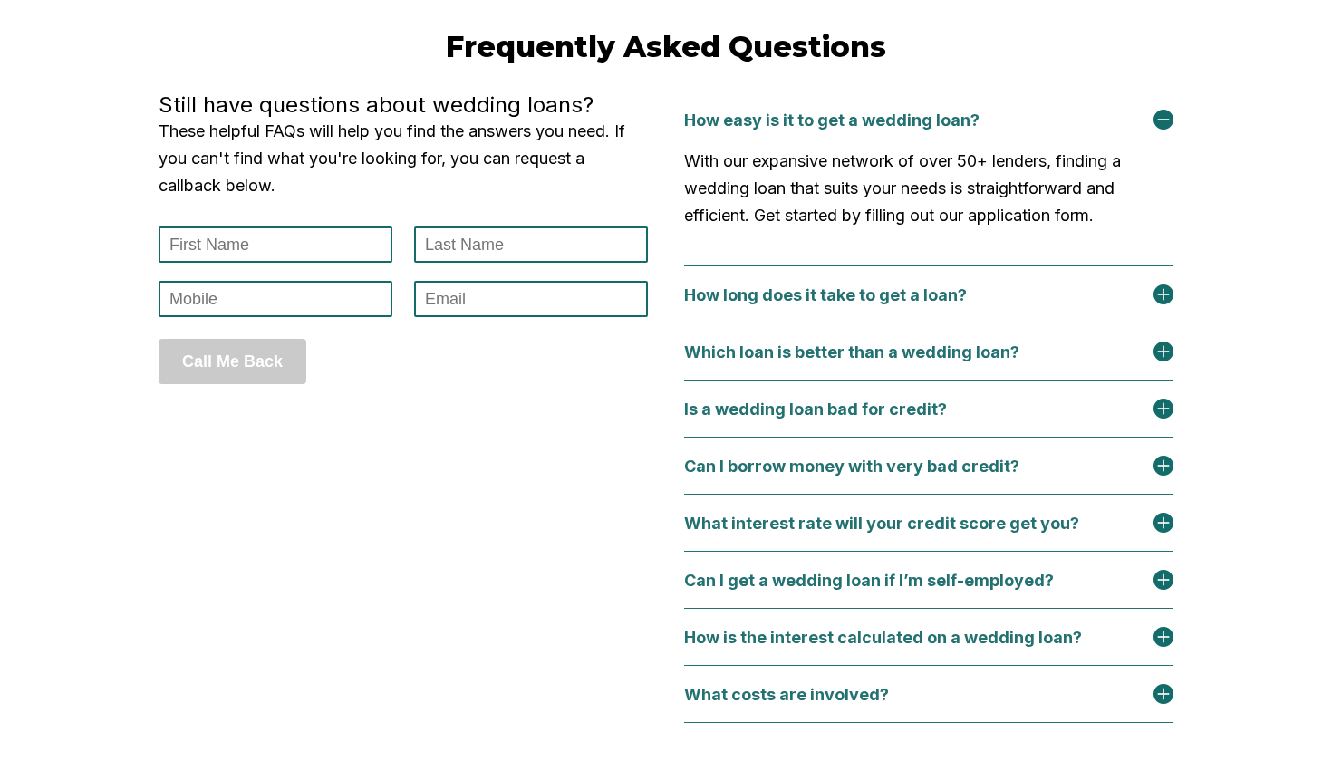
click at [1160, 130] on img at bounding box center [1164, 120] width 20 height 20
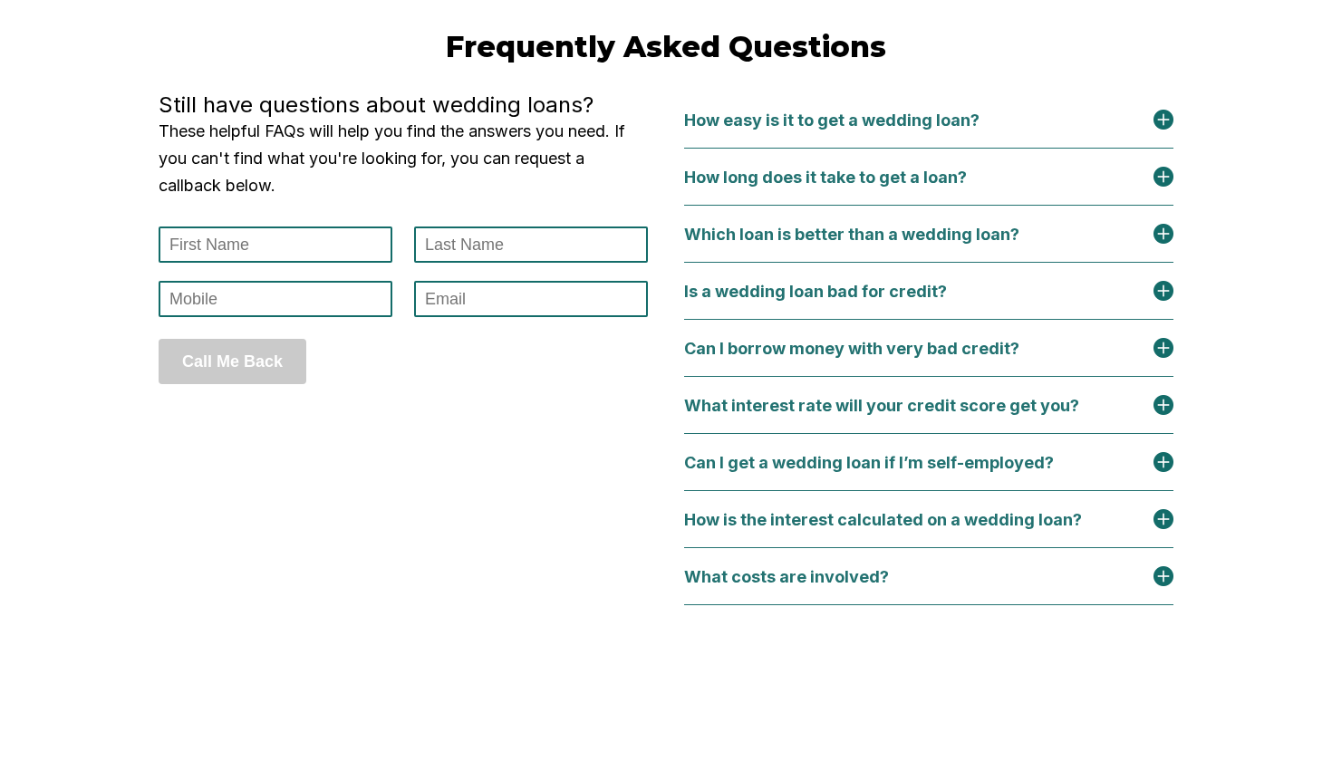
click at [1156, 301] on img at bounding box center [1164, 291] width 20 height 20
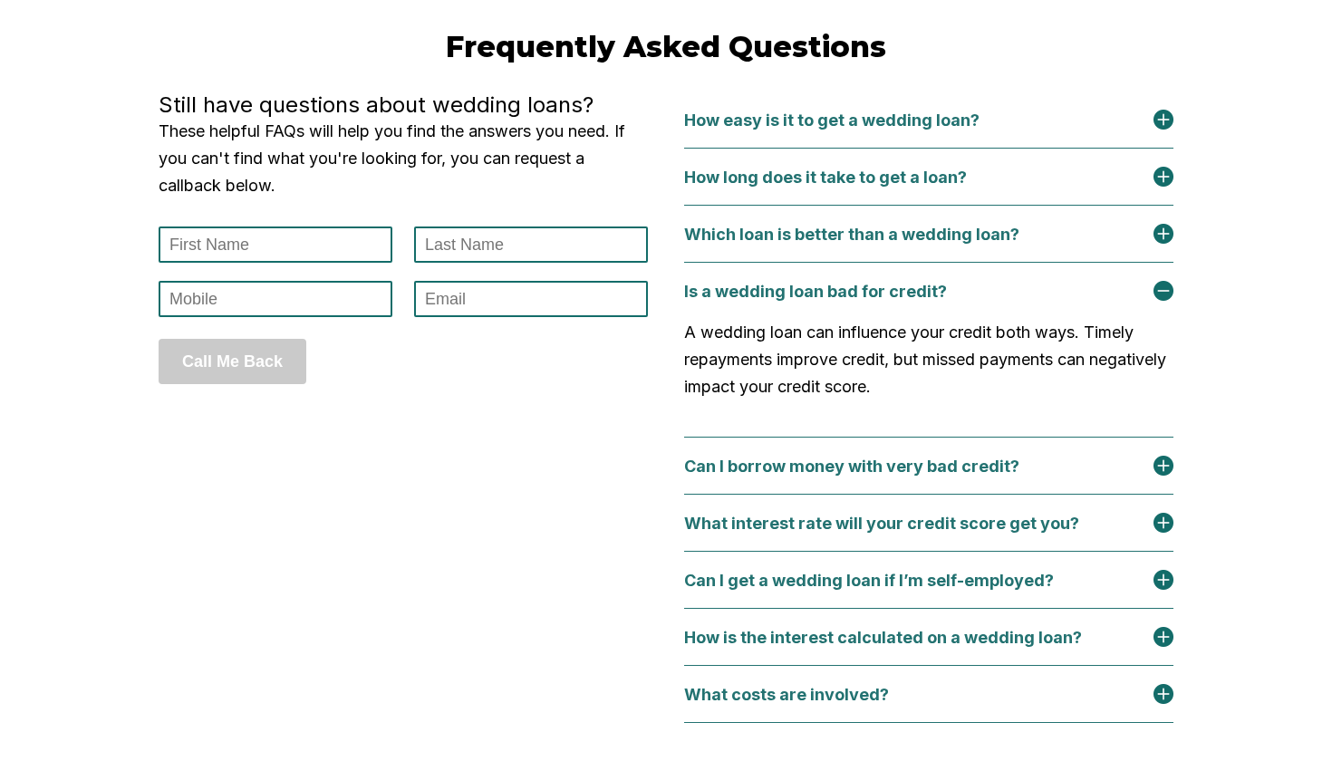
click at [1156, 301] on img at bounding box center [1164, 291] width 20 height 20
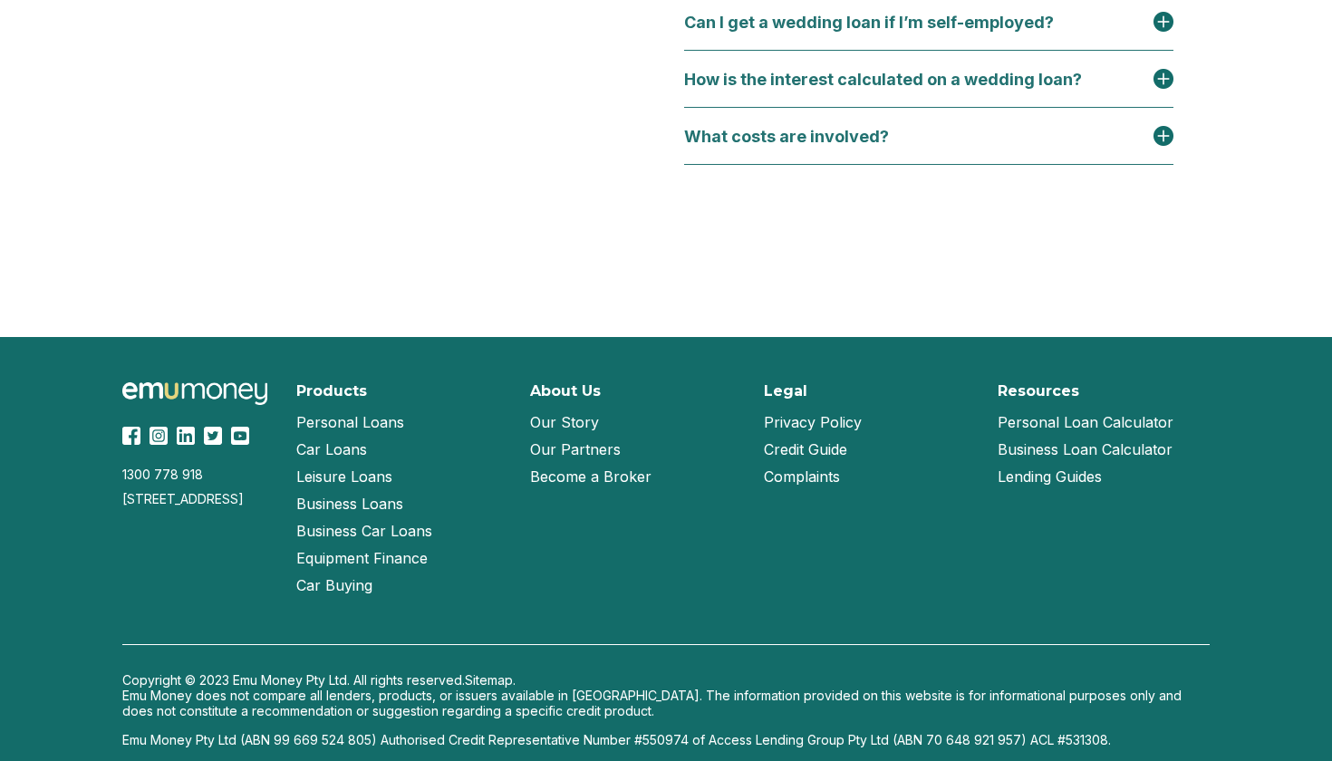
scroll to position [7957, 0]
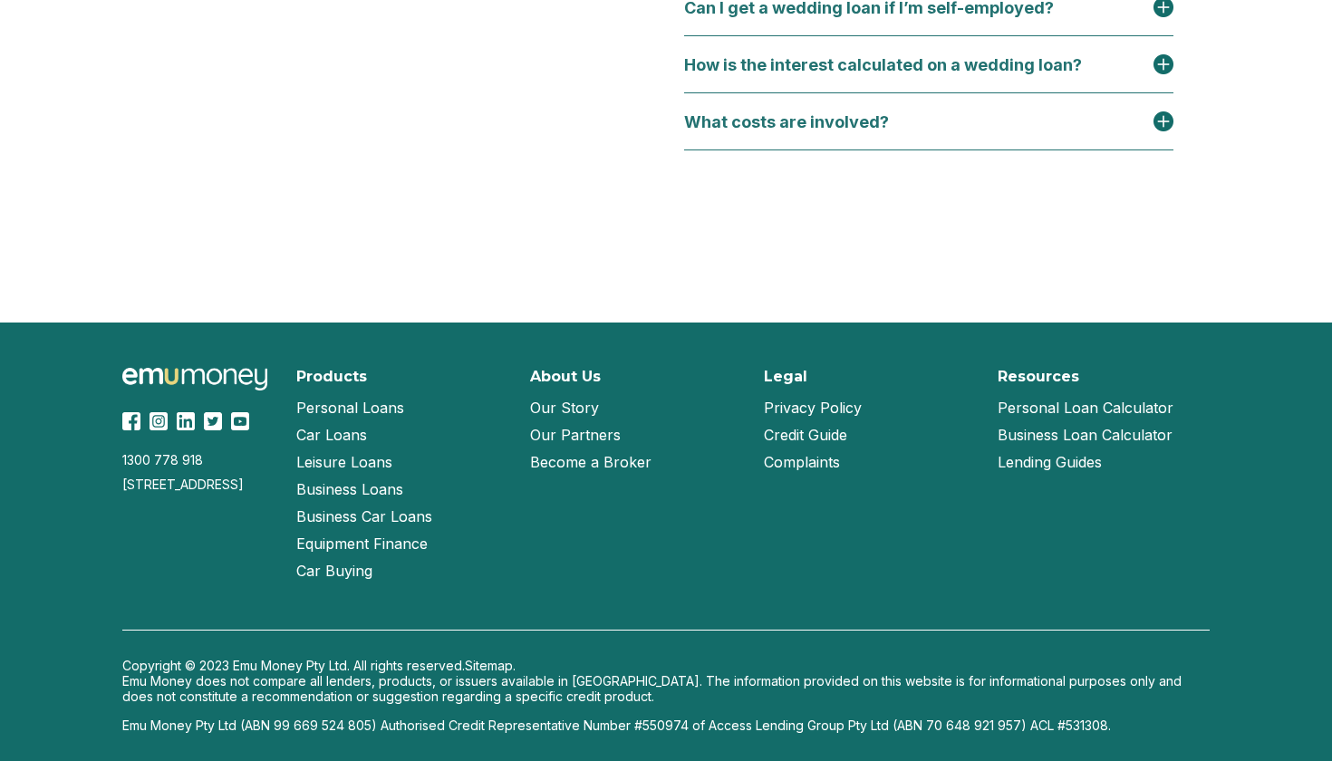
click at [1103, 74] on div "How is the interest calculated on a wedding loan?" at bounding box center [928, 64] width 489 height 20
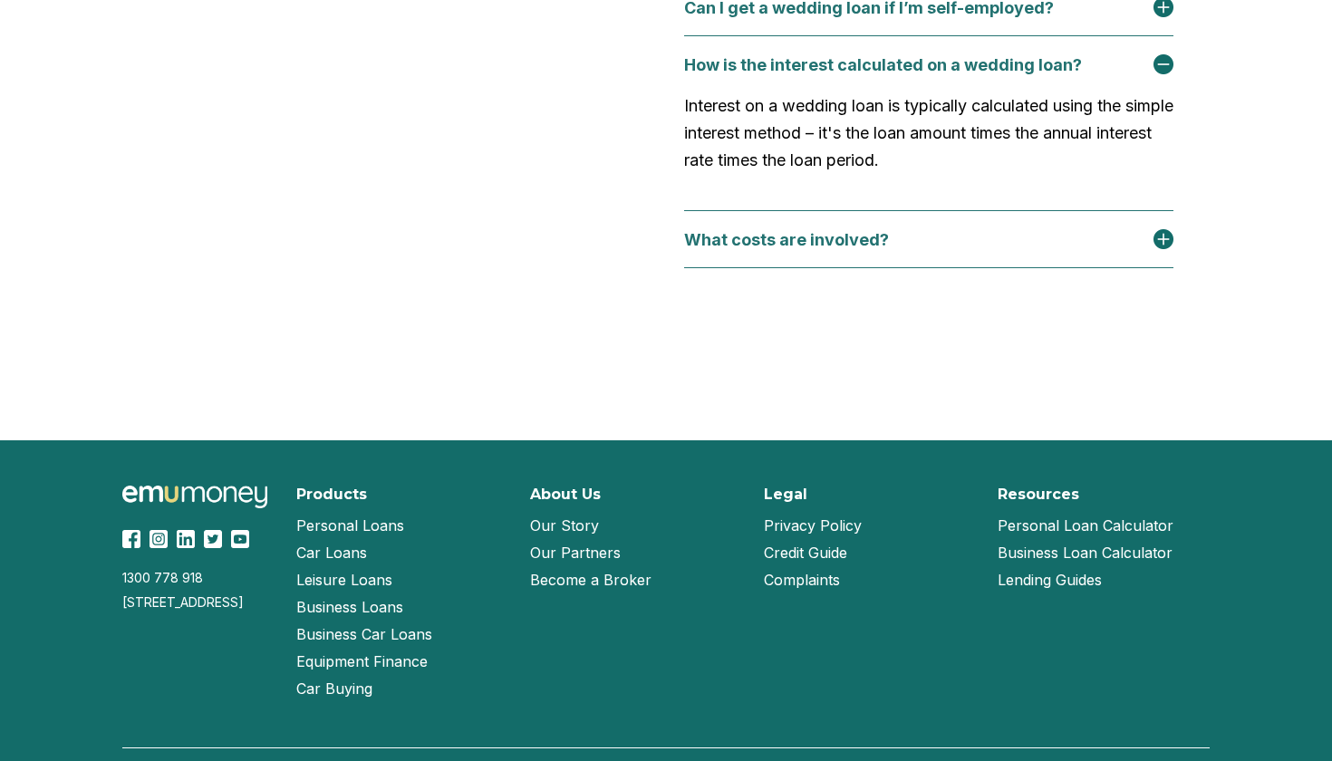
click at [1103, 74] on div "How is the interest calculated on a wedding loan?" at bounding box center [928, 64] width 489 height 20
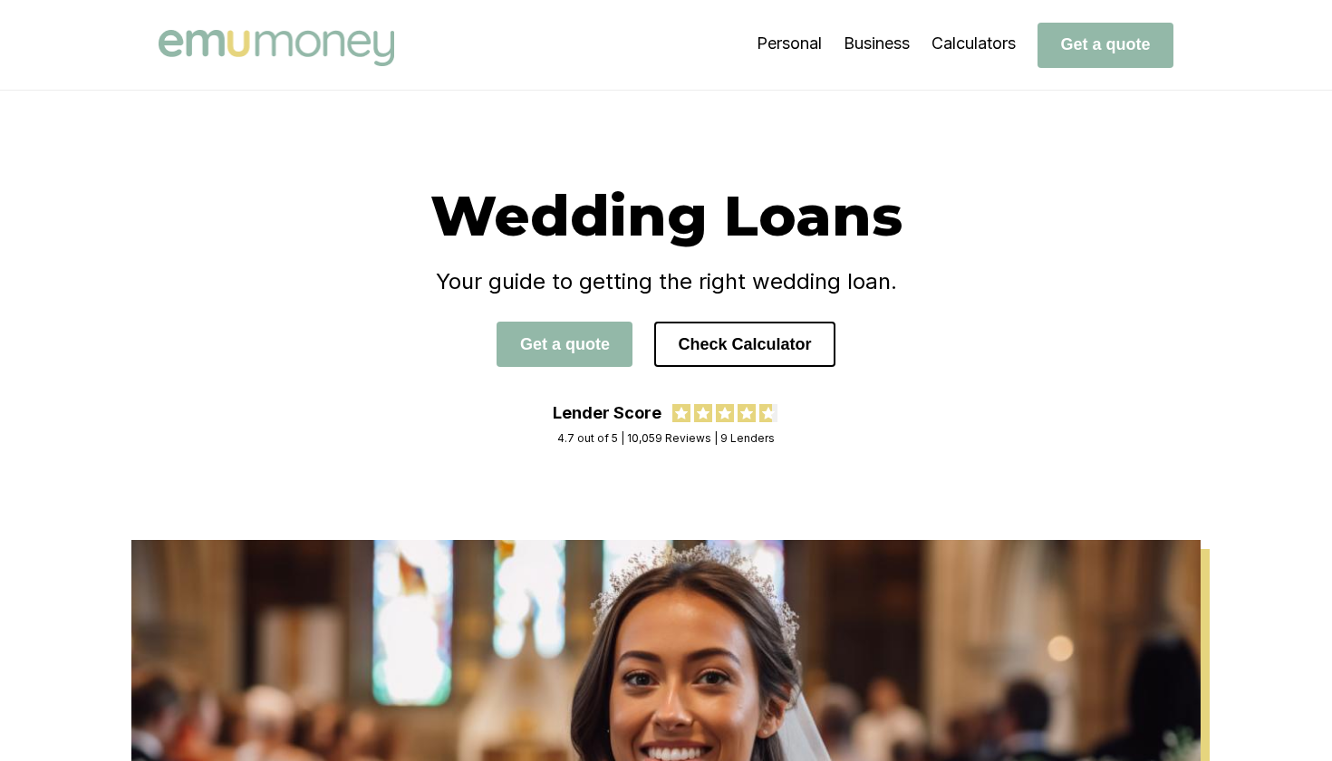
scroll to position [0, 0]
